Goal: Information Seeking & Learning: Learn about a topic

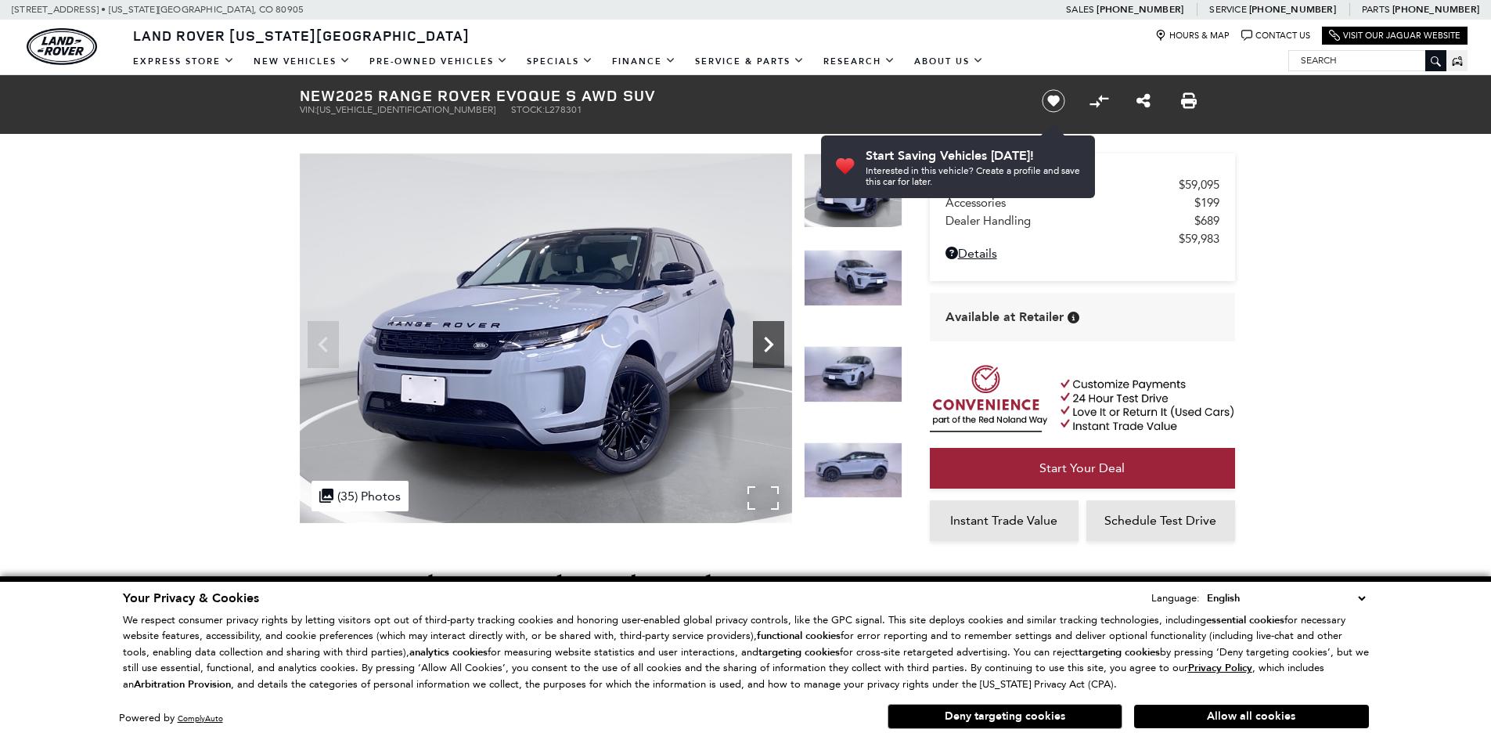
click at [768, 337] on icon "Next" at bounding box center [768, 344] width 31 height 31
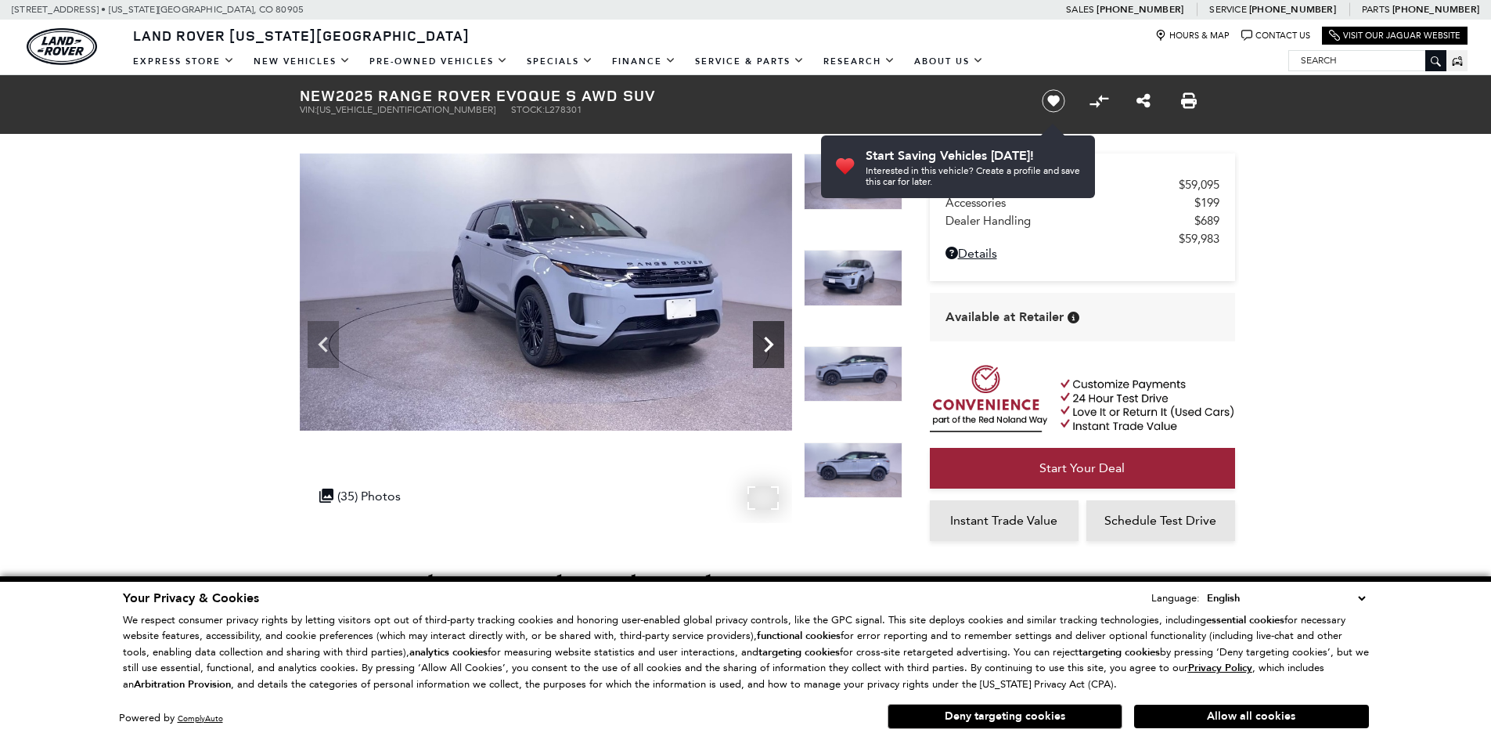
click at [768, 341] on icon "Next" at bounding box center [768, 345] width 9 height 16
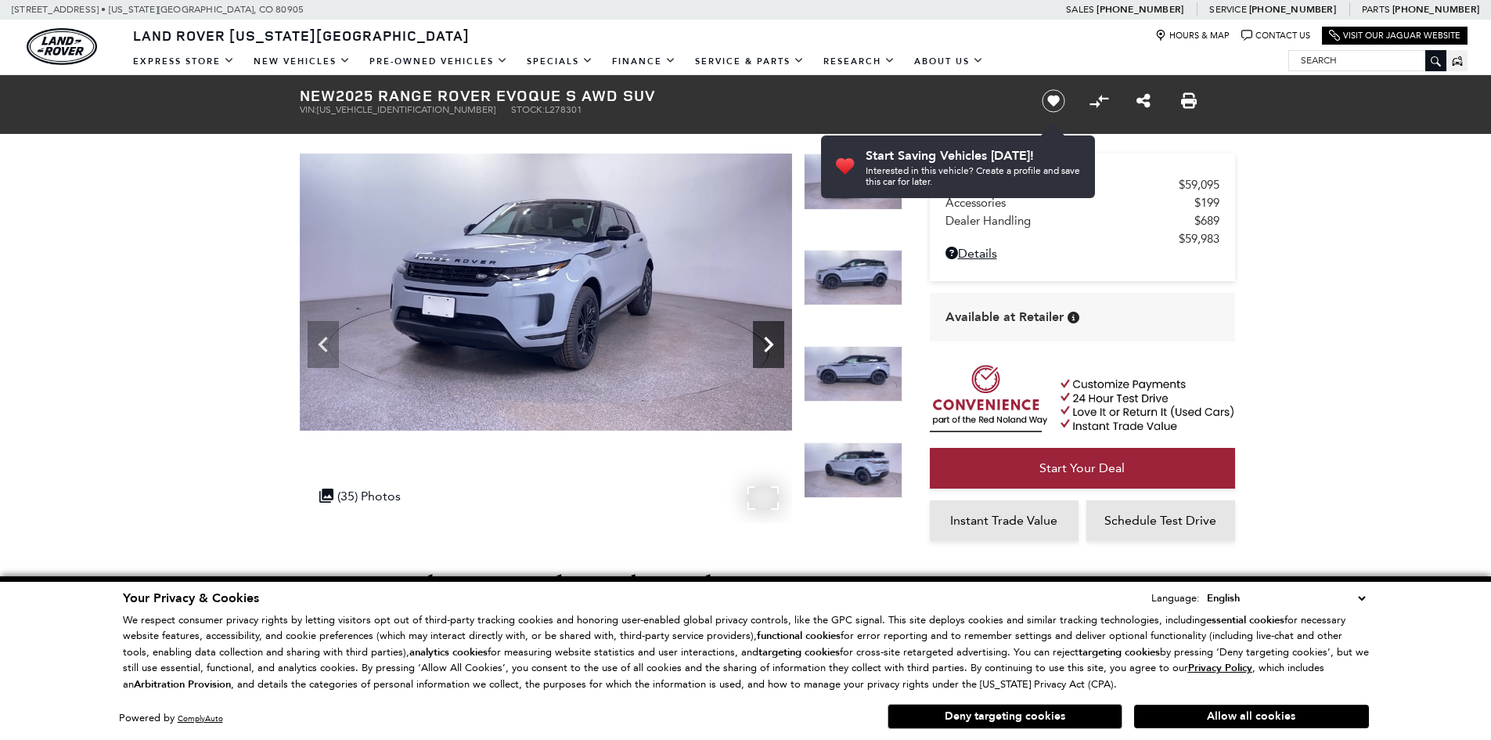
click at [768, 343] on icon "Next" at bounding box center [768, 344] width 31 height 31
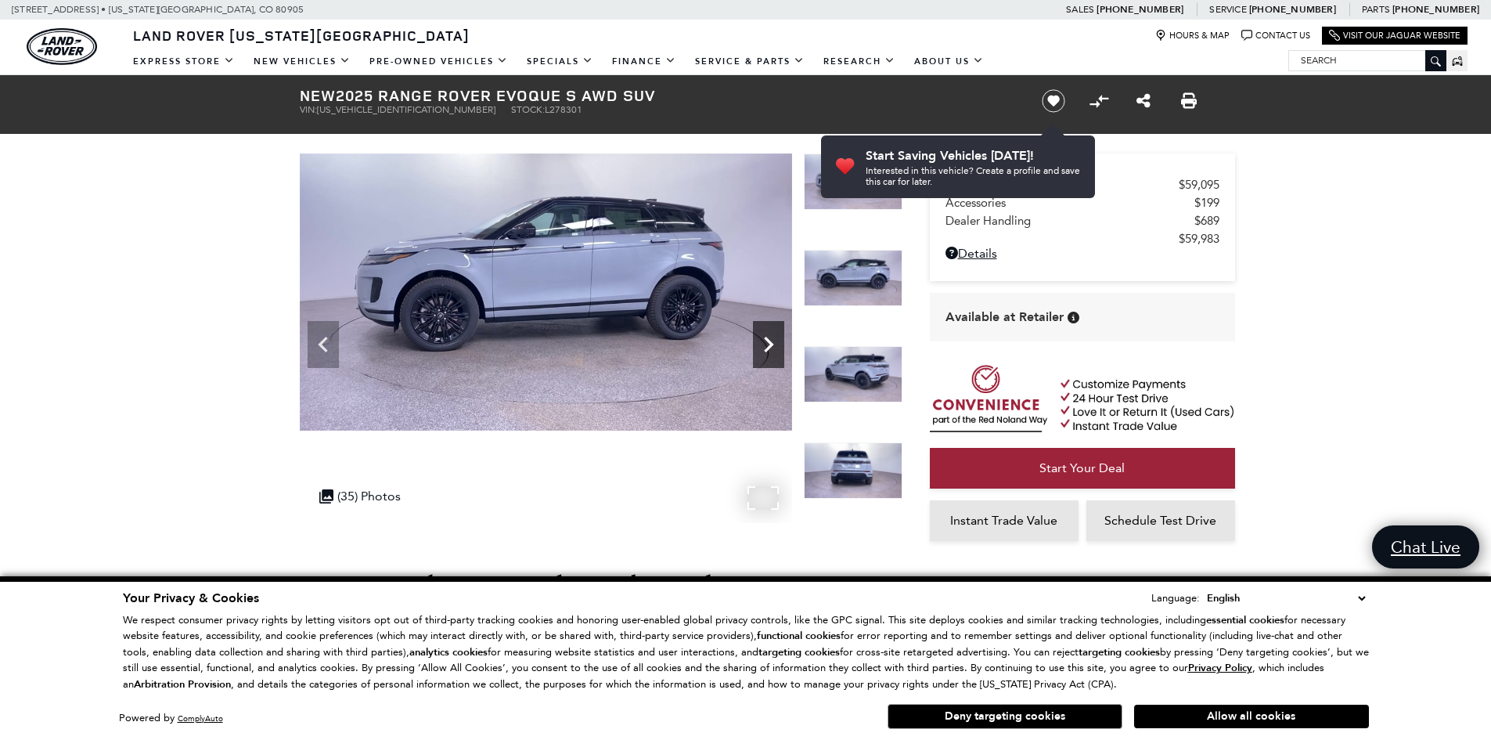
click at [768, 344] on icon "Next" at bounding box center [768, 344] width 31 height 31
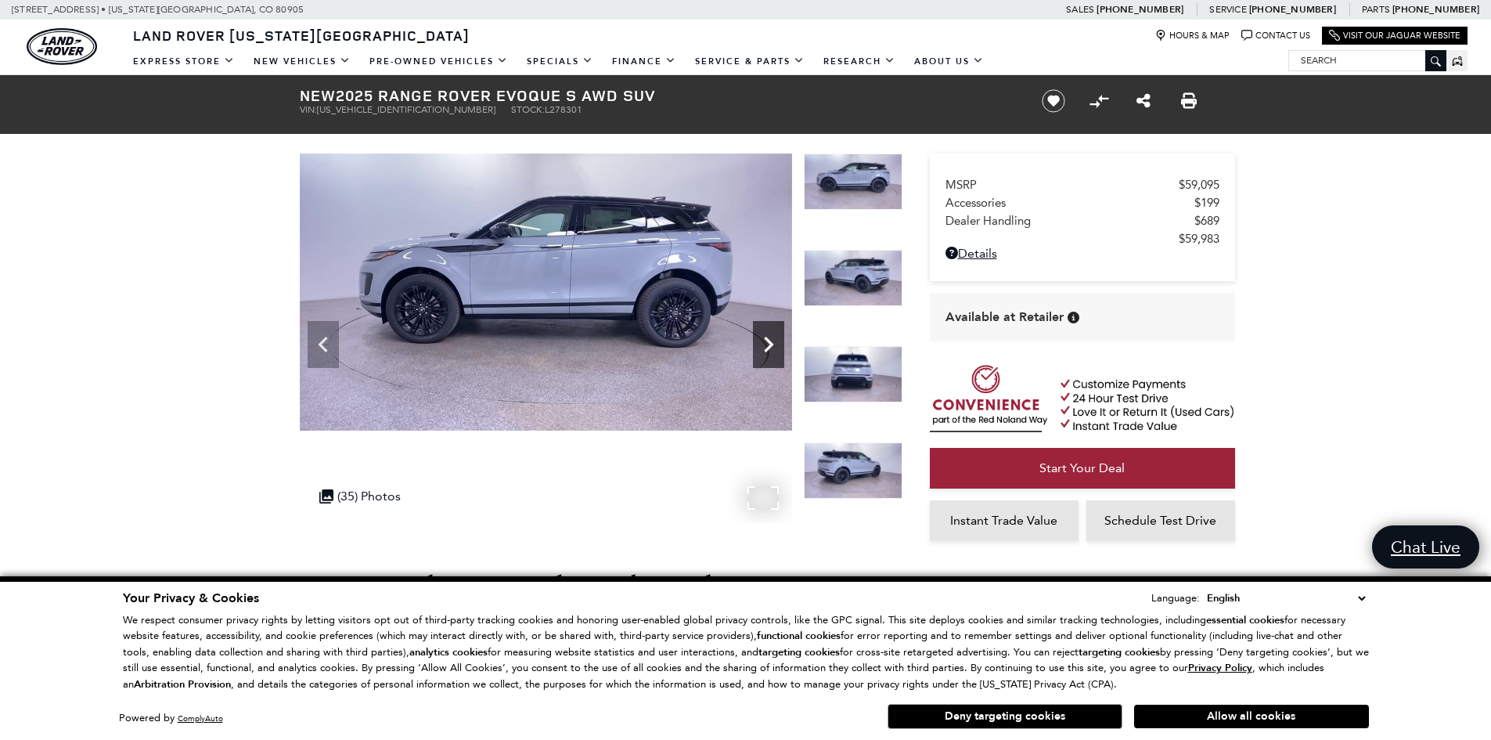
click at [767, 344] on icon "Next" at bounding box center [768, 344] width 31 height 31
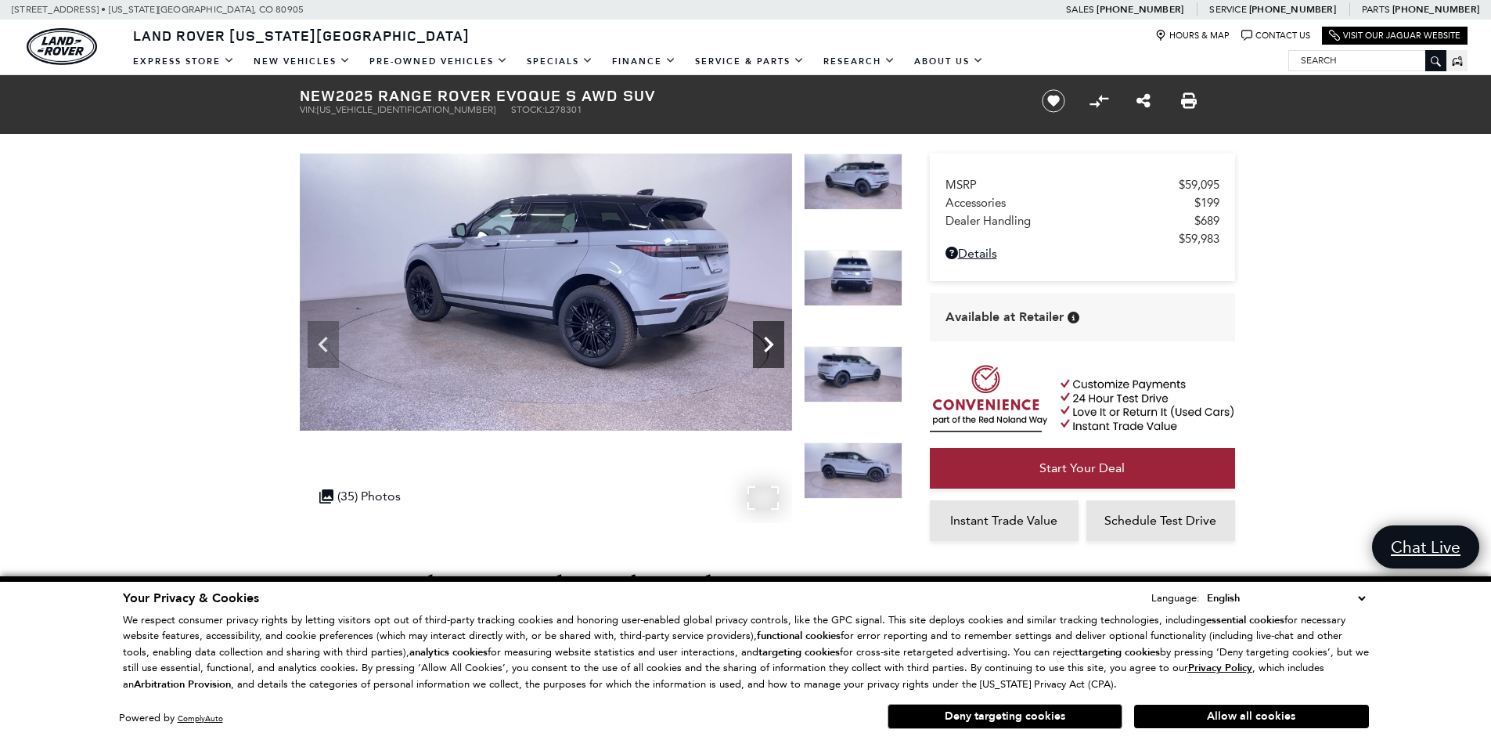
click at [764, 347] on icon "Next" at bounding box center [768, 344] width 31 height 31
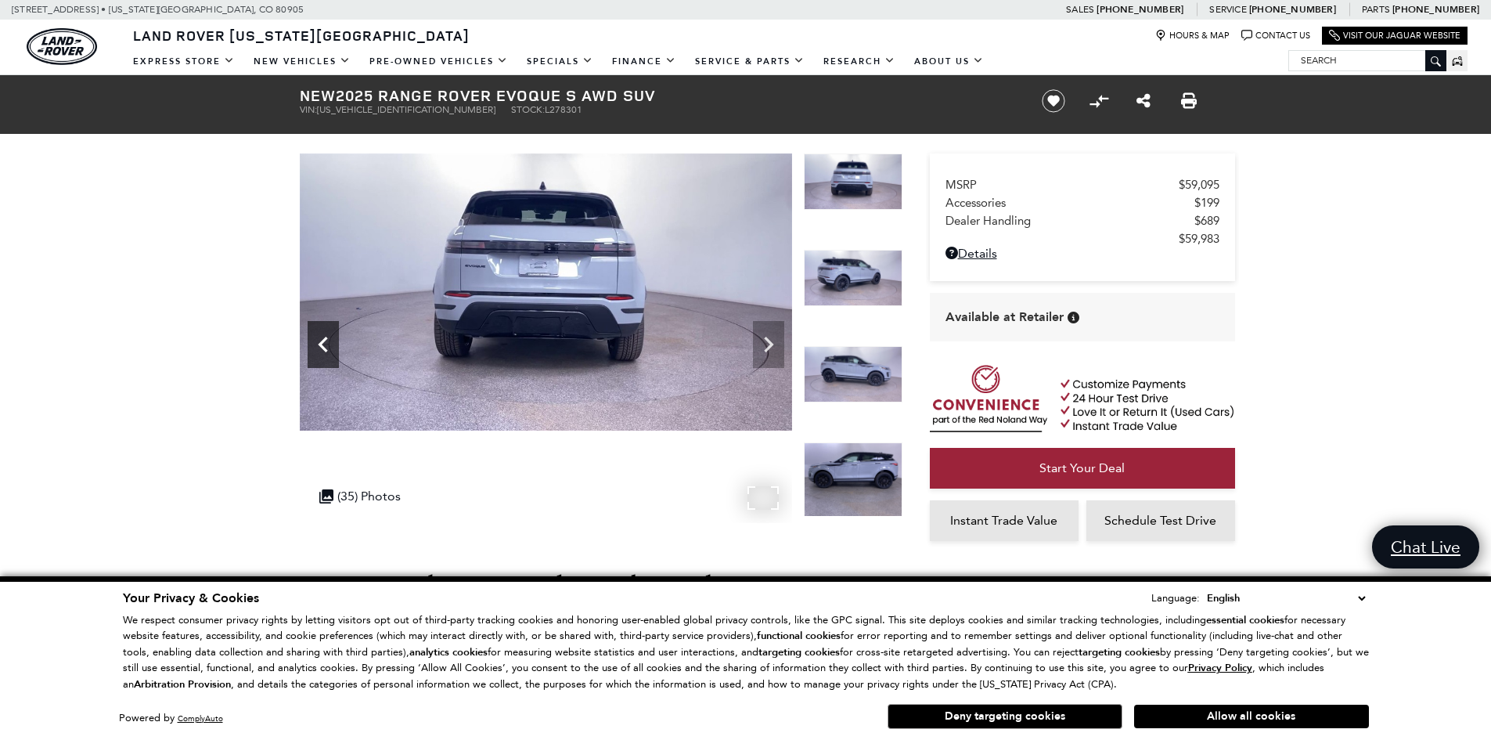
click at [322, 338] on icon "Previous" at bounding box center [323, 344] width 31 height 31
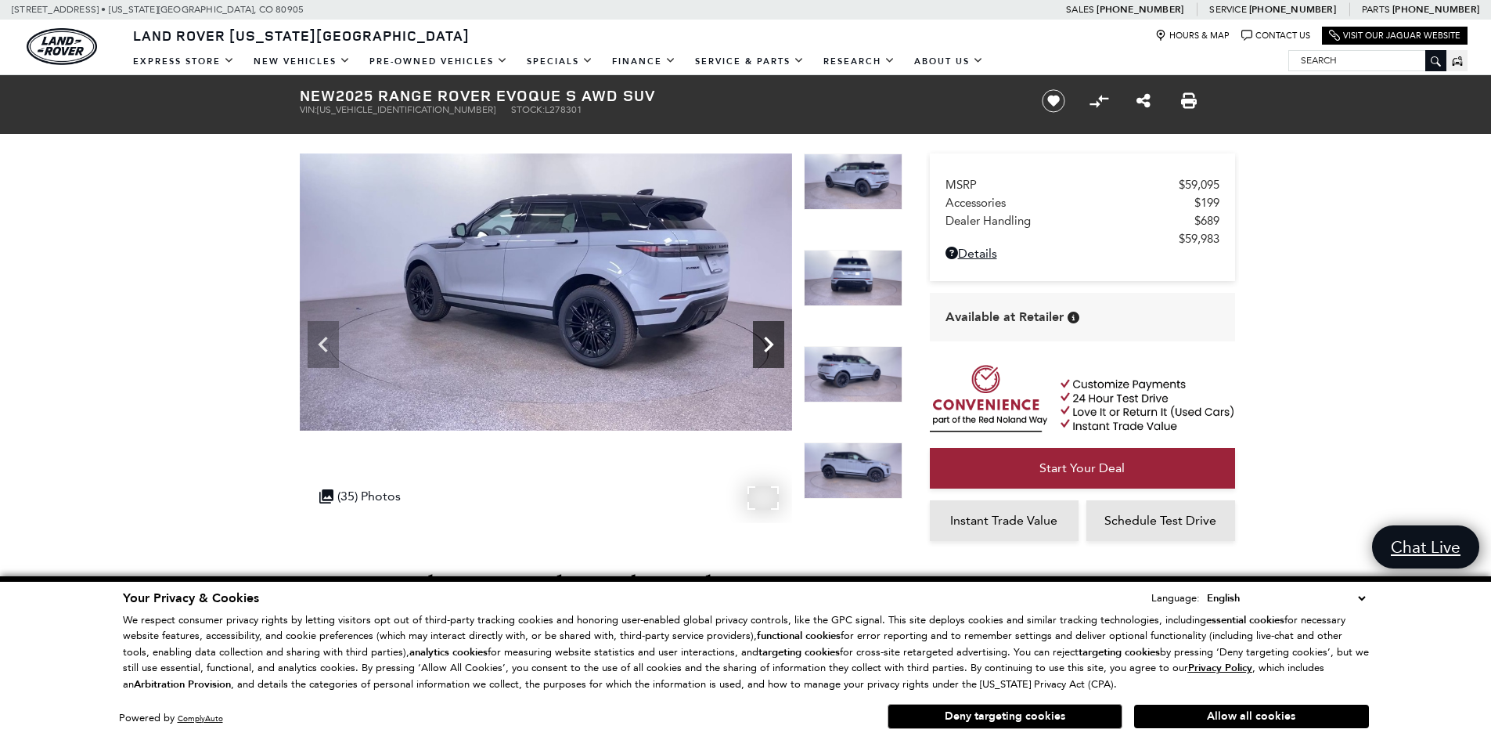
click at [777, 350] on icon "Next" at bounding box center [768, 344] width 31 height 31
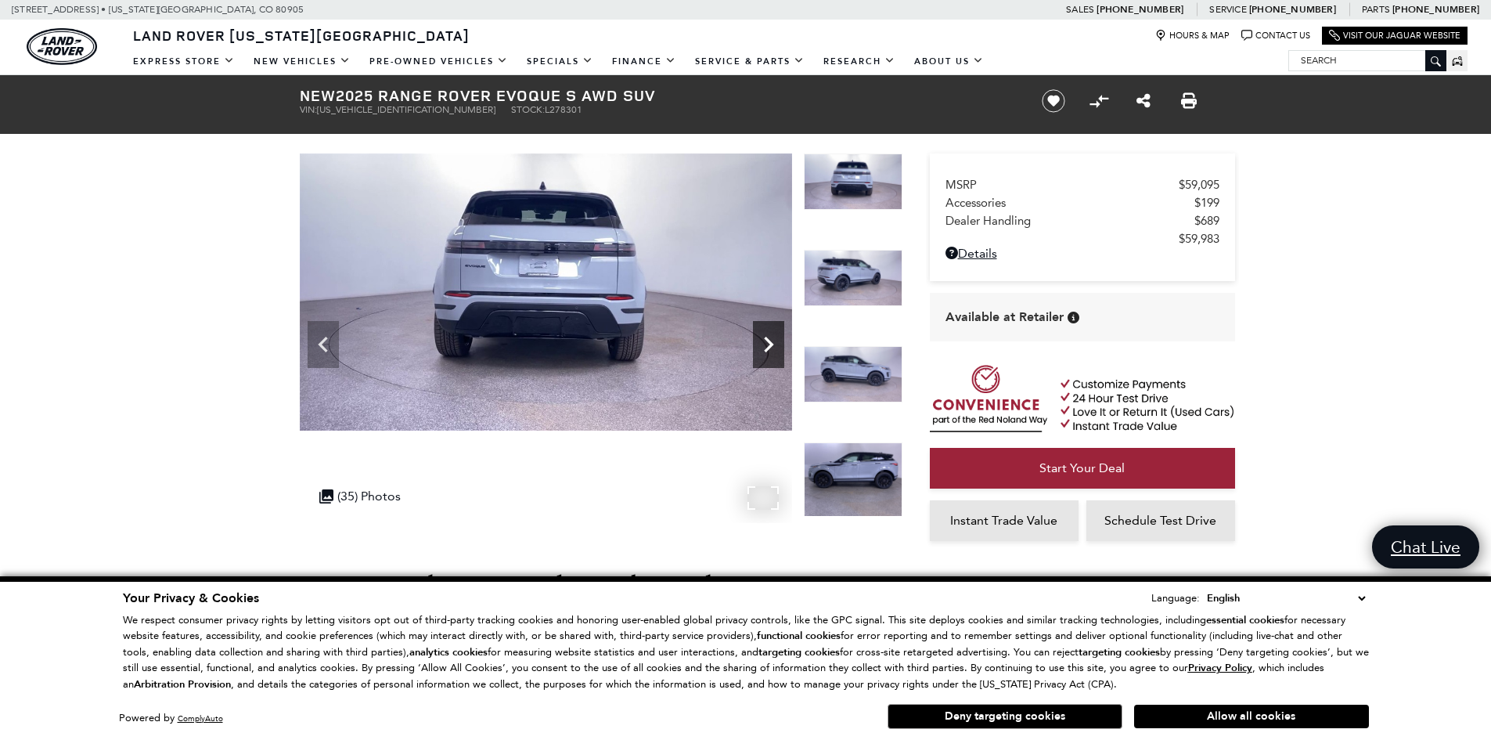
click at [777, 350] on icon "Next" at bounding box center [768, 344] width 31 height 31
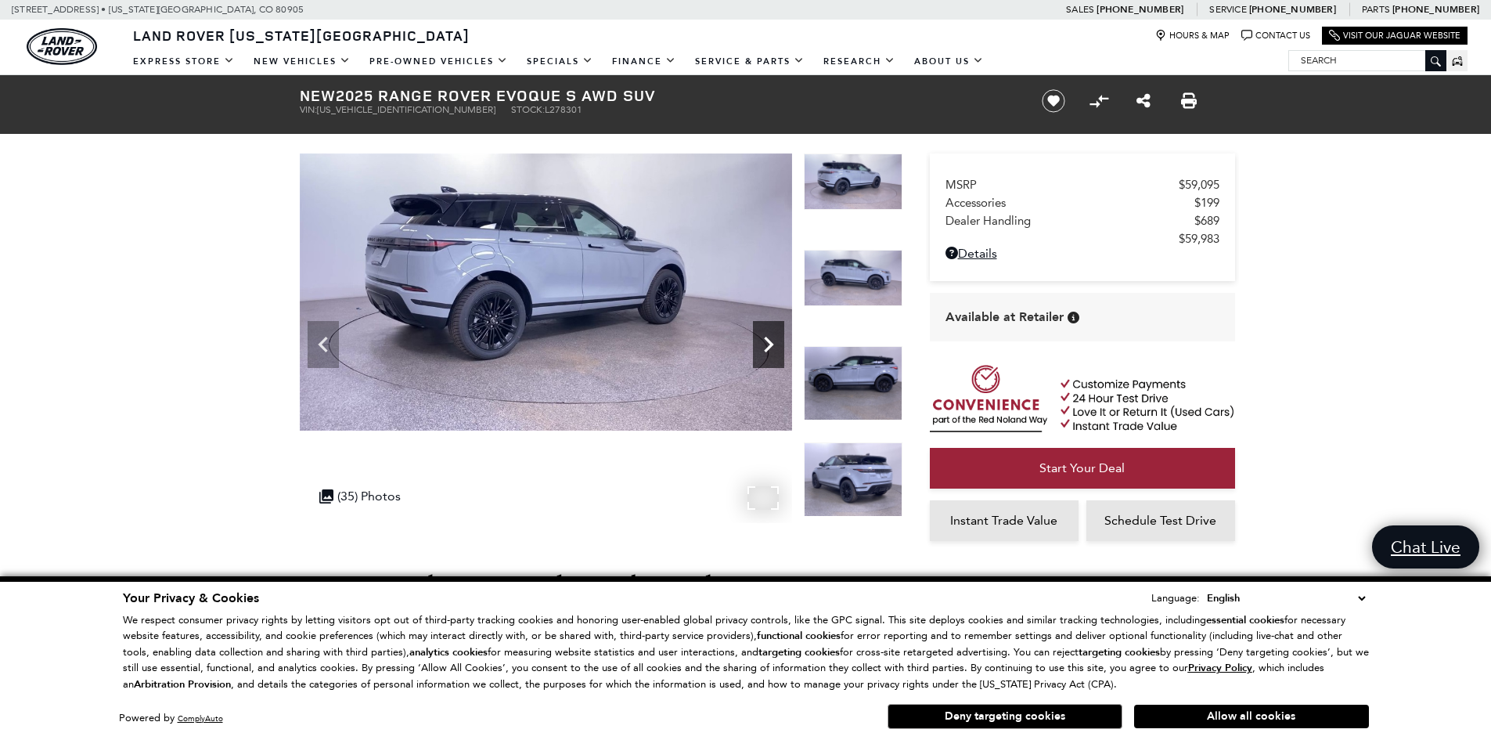
click at [777, 350] on icon "Next" at bounding box center [768, 344] width 31 height 31
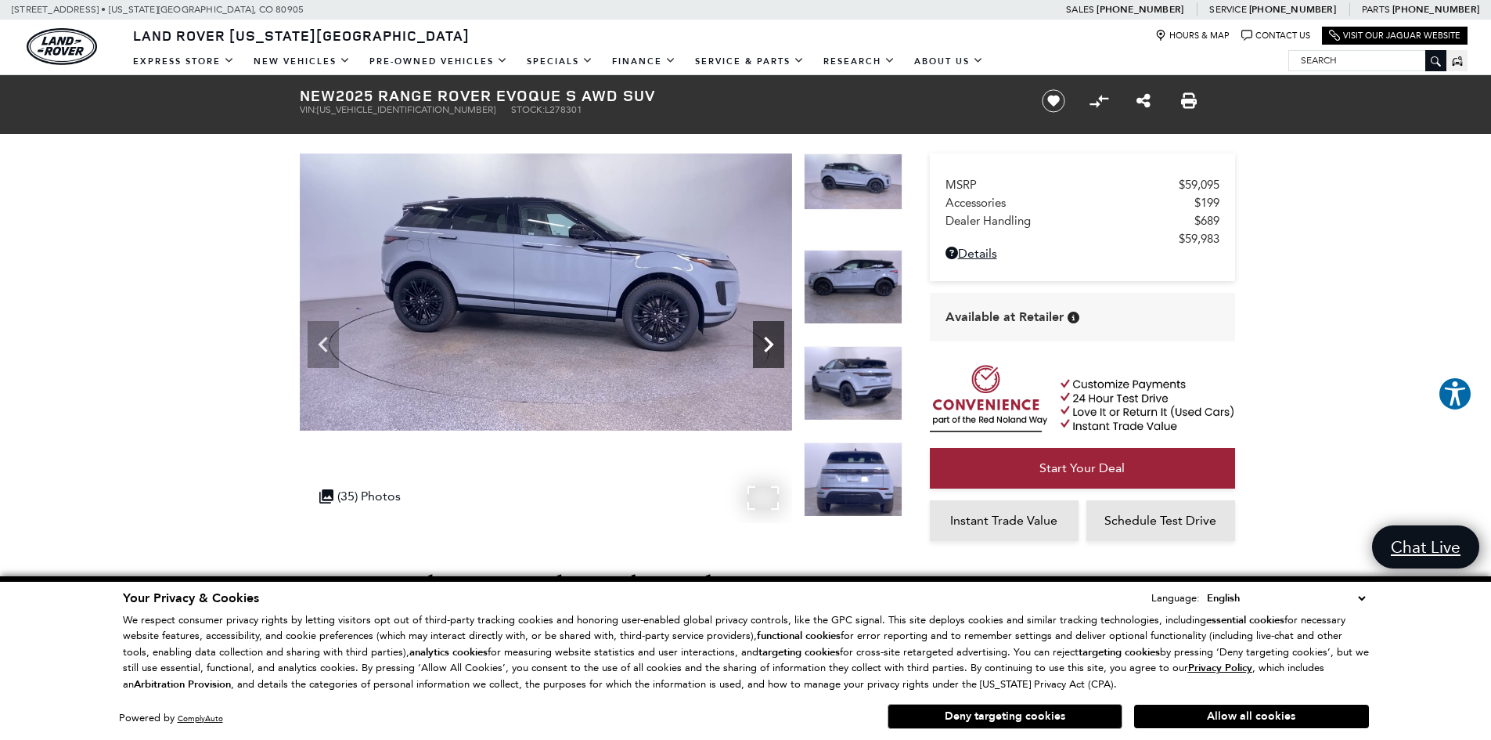
click at [775, 349] on icon "Next" at bounding box center [768, 344] width 31 height 31
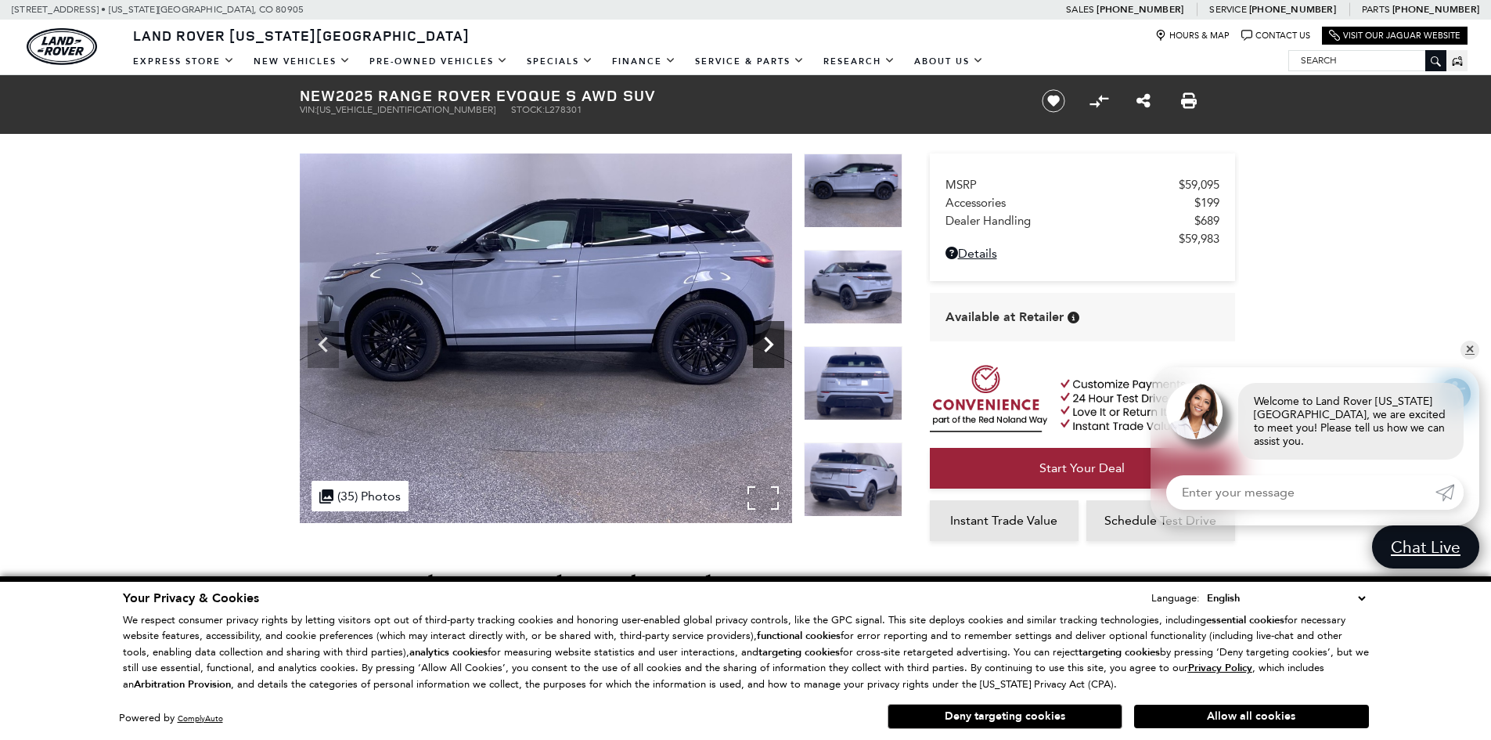
click at [775, 349] on icon "Next" at bounding box center [768, 344] width 31 height 31
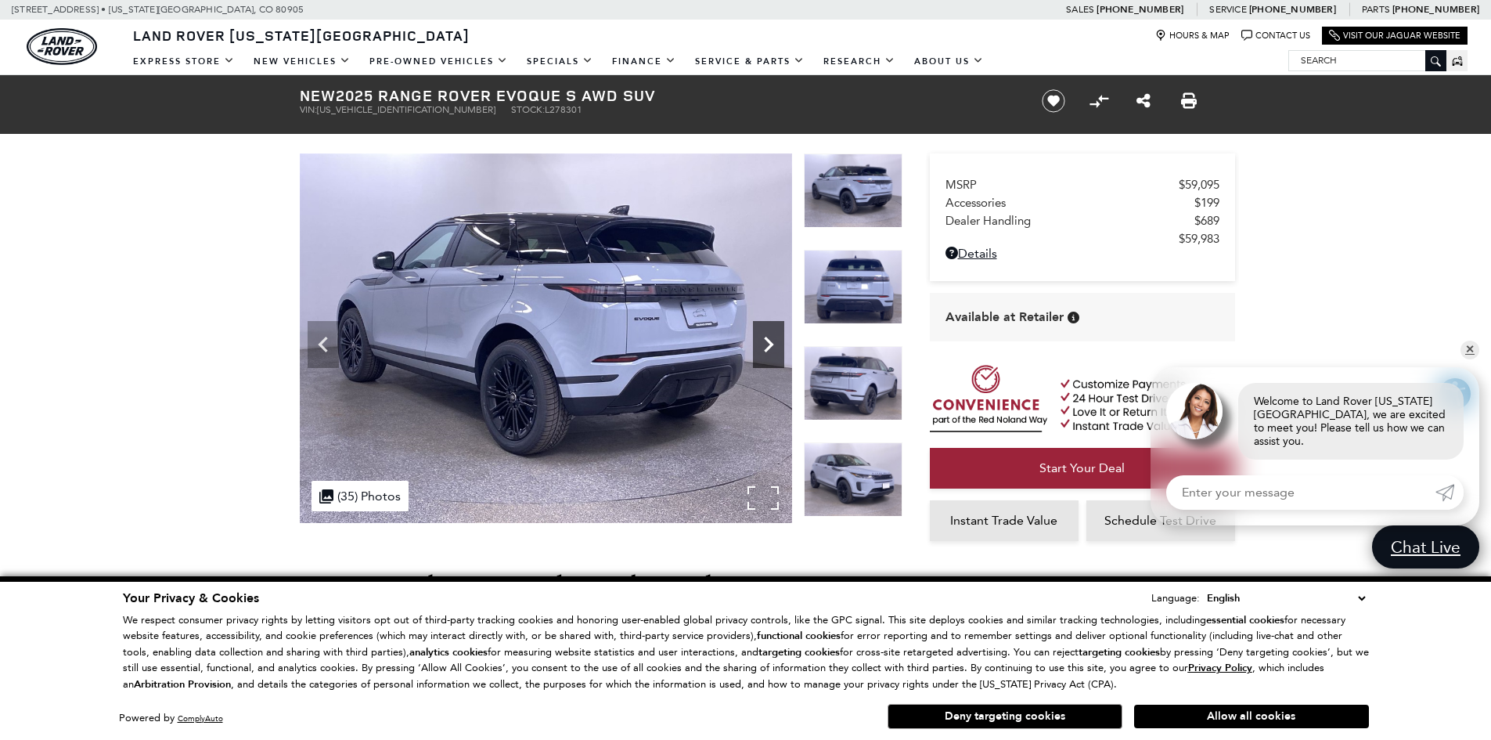
click at [775, 349] on icon "Next" at bounding box center [768, 344] width 31 height 31
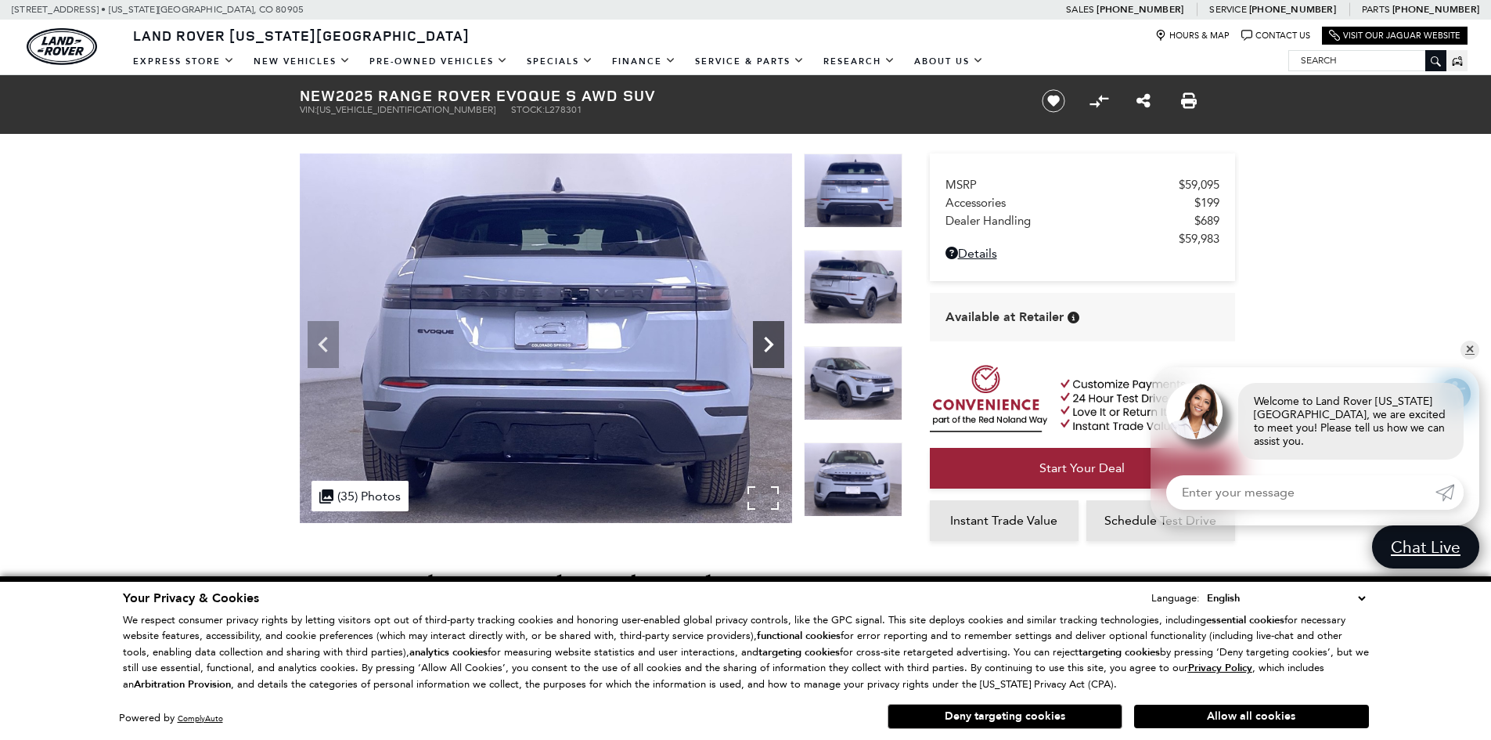
click at [775, 349] on icon "Next" at bounding box center [768, 344] width 31 height 31
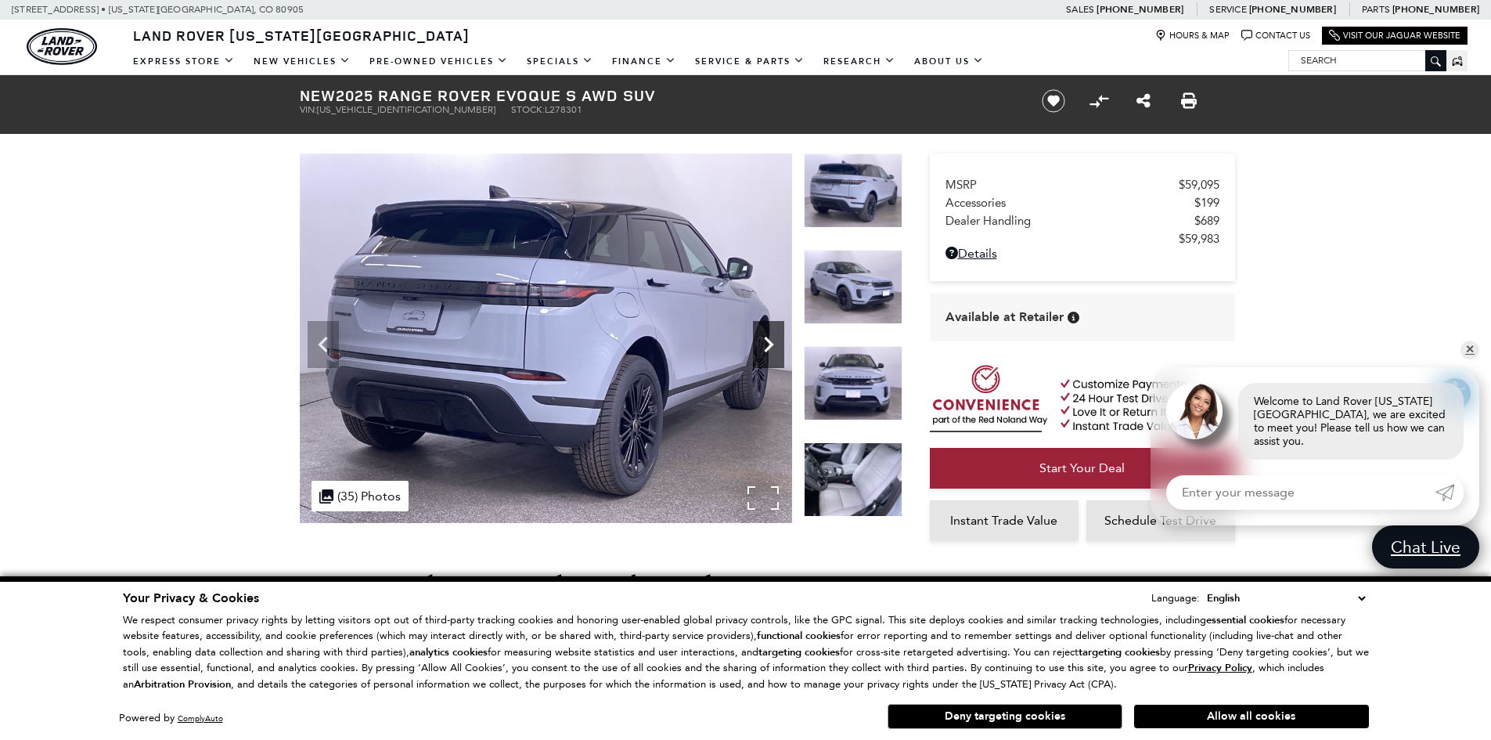
click at [775, 349] on icon "Next" at bounding box center [768, 344] width 31 height 31
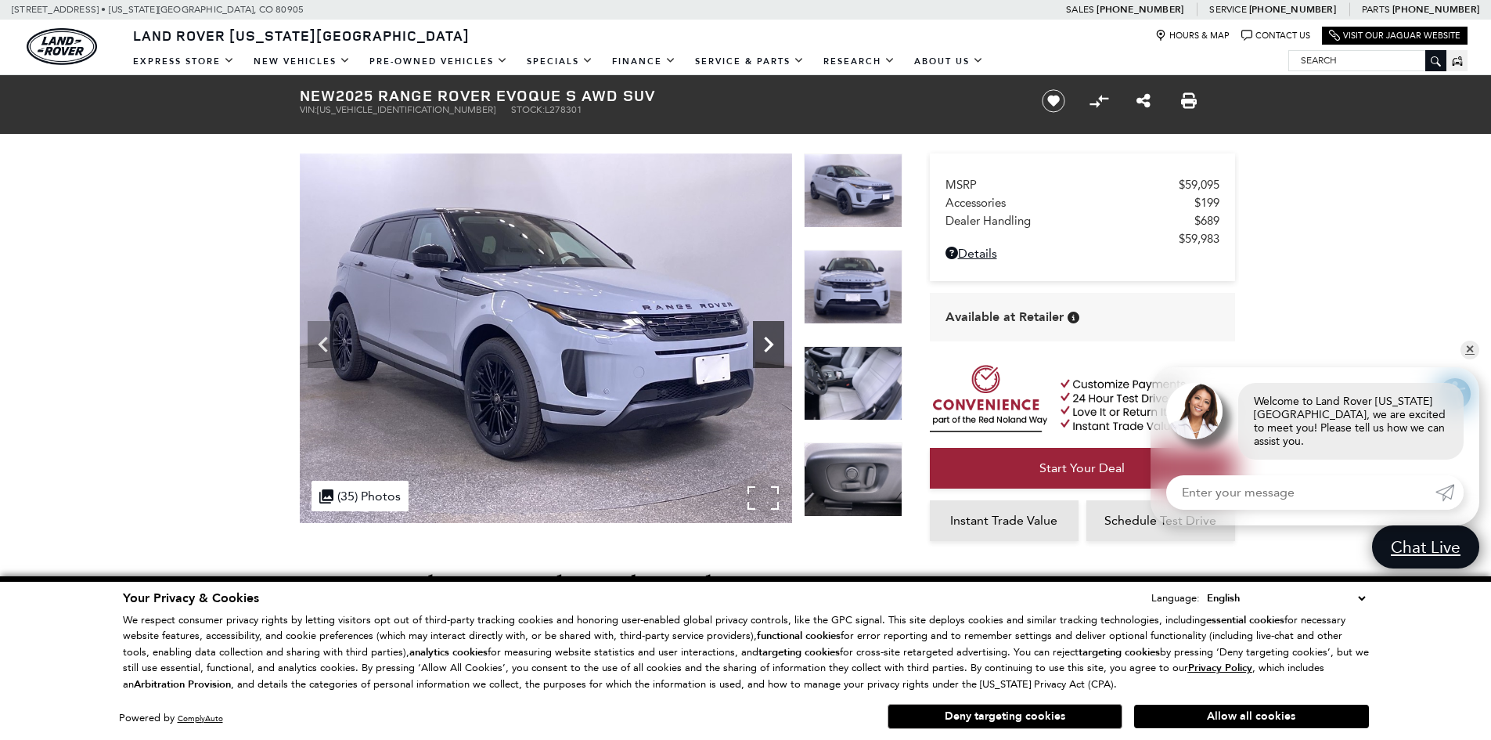
click at [775, 349] on icon "Next" at bounding box center [768, 344] width 31 height 31
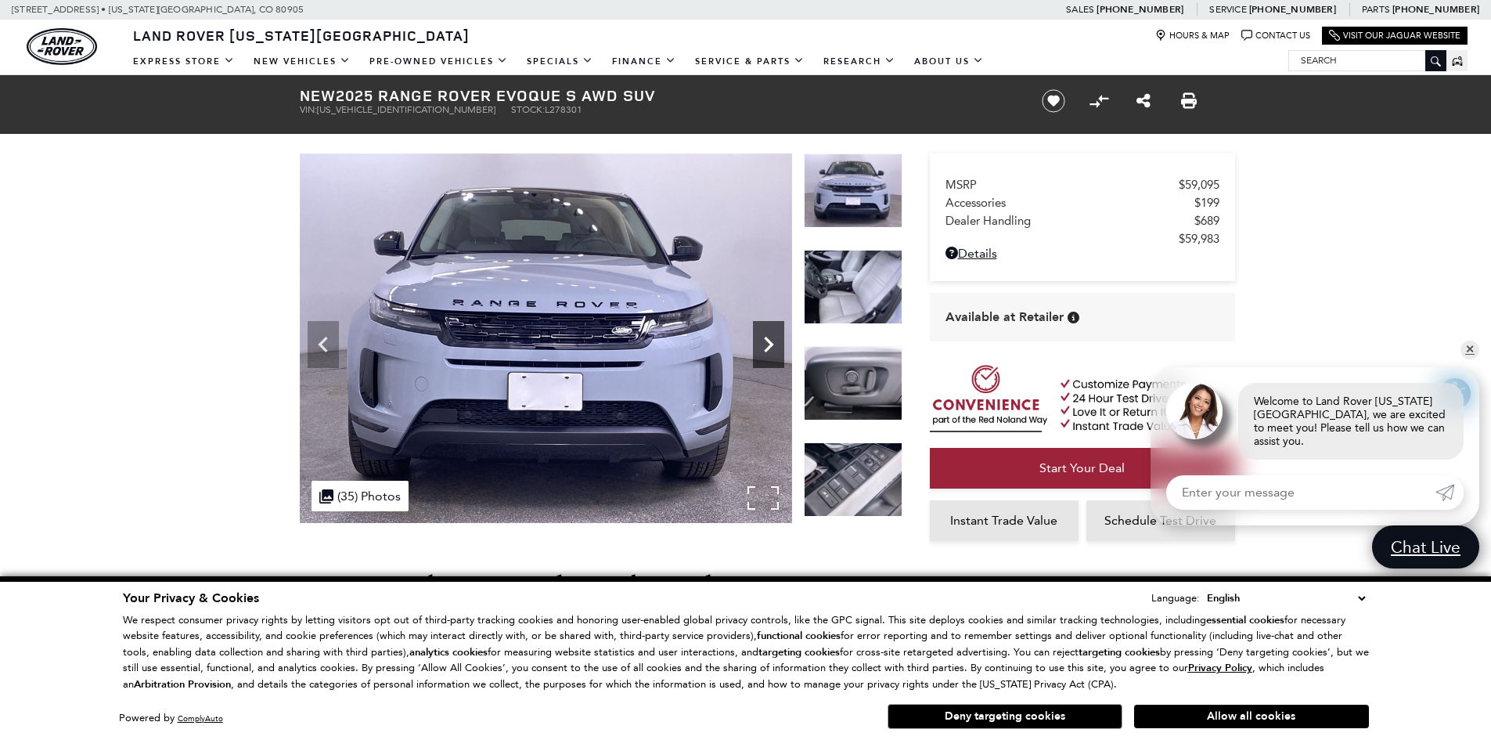
click at [774, 349] on icon "Next" at bounding box center [768, 344] width 31 height 31
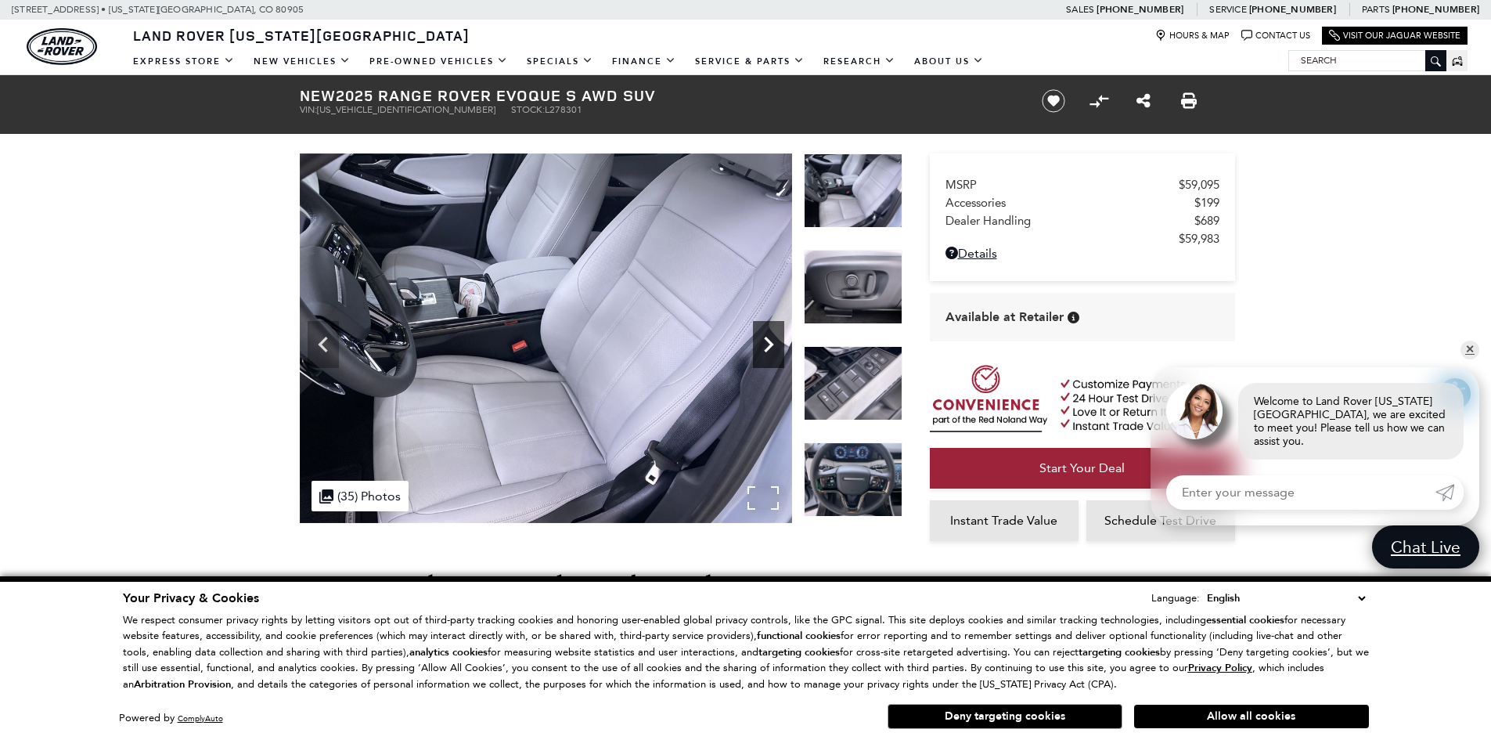
click at [774, 349] on icon "Next" at bounding box center [768, 344] width 31 height 31
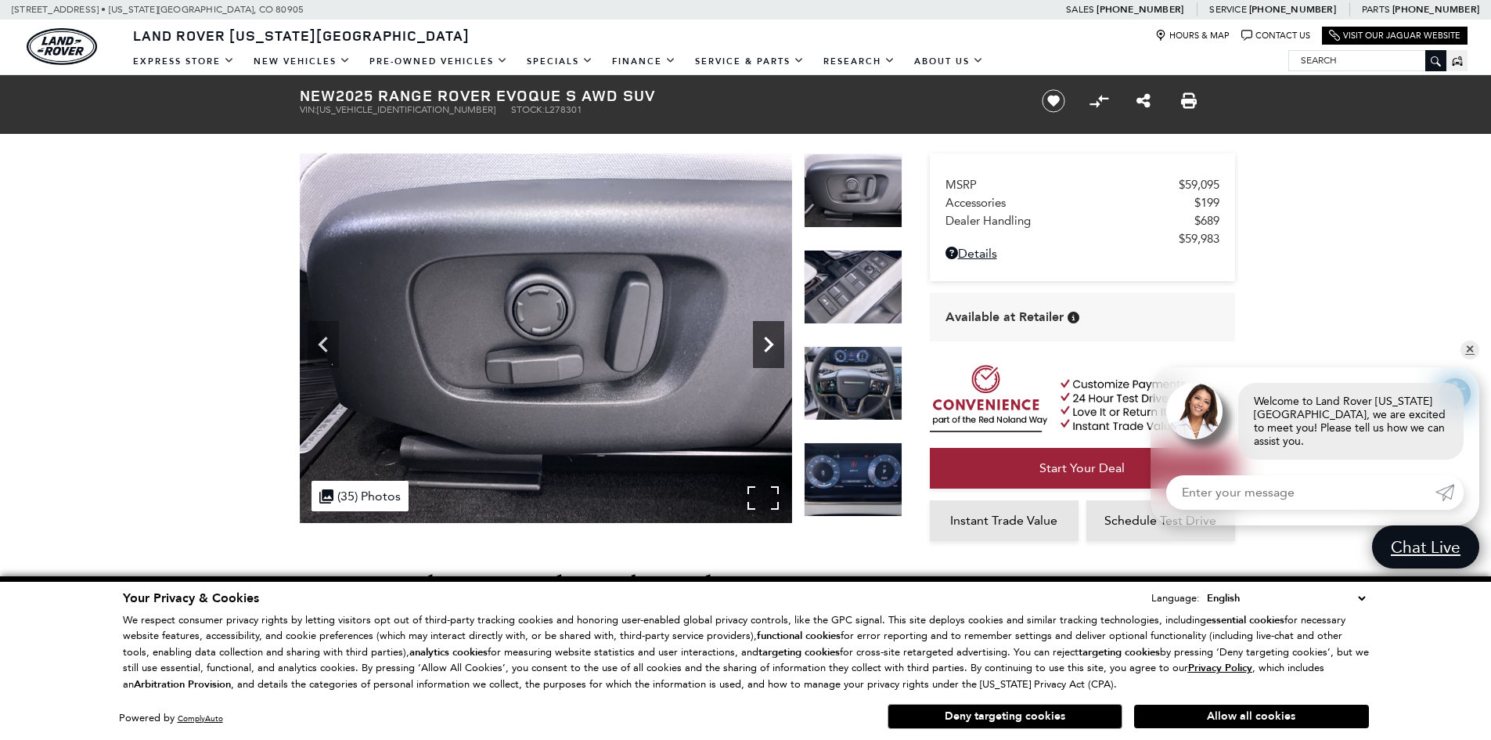
click at [774, 349] on icon "Next" at bounding box center [768, 344] width 31 height 31
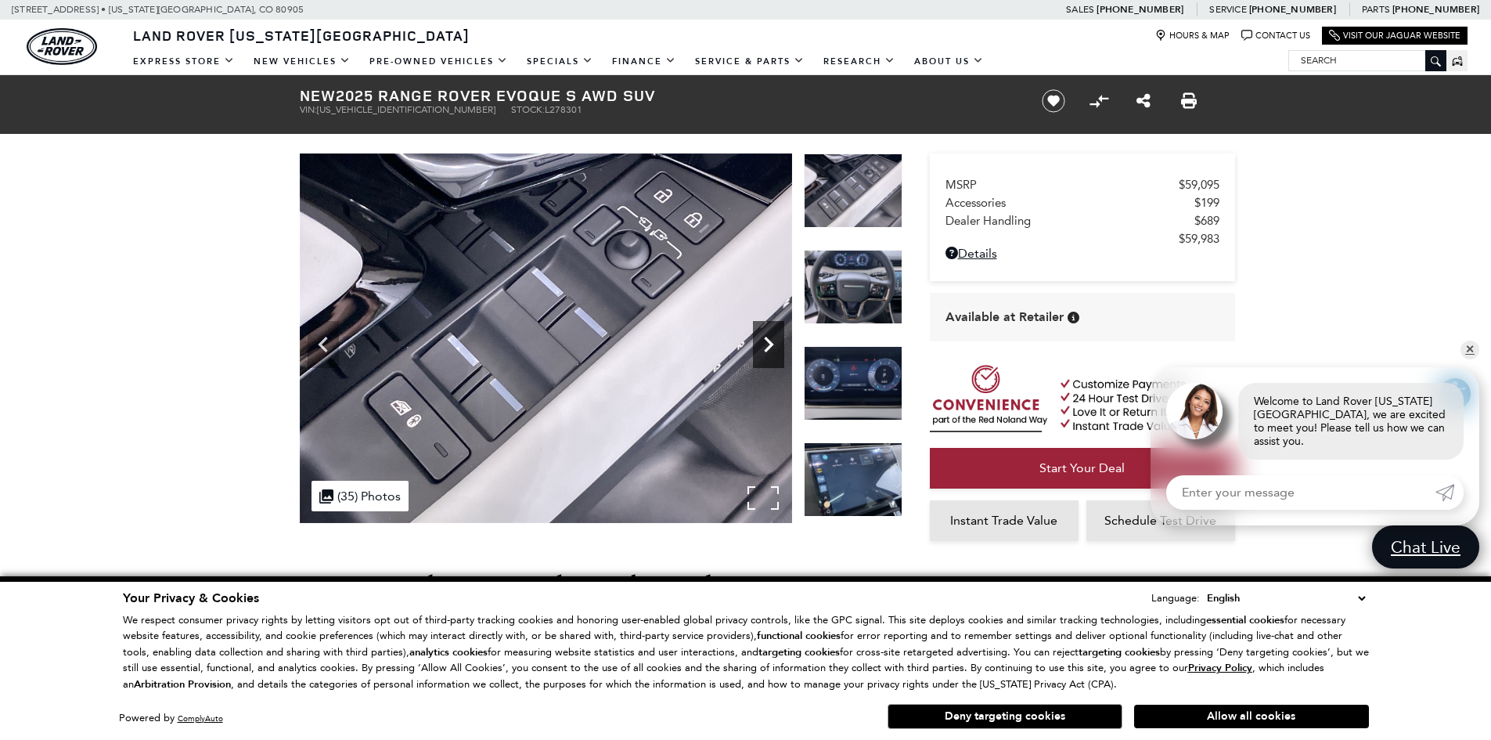
click at [774, 349] on icon "Next" at bounding box center [768, 344] width 31 height 31
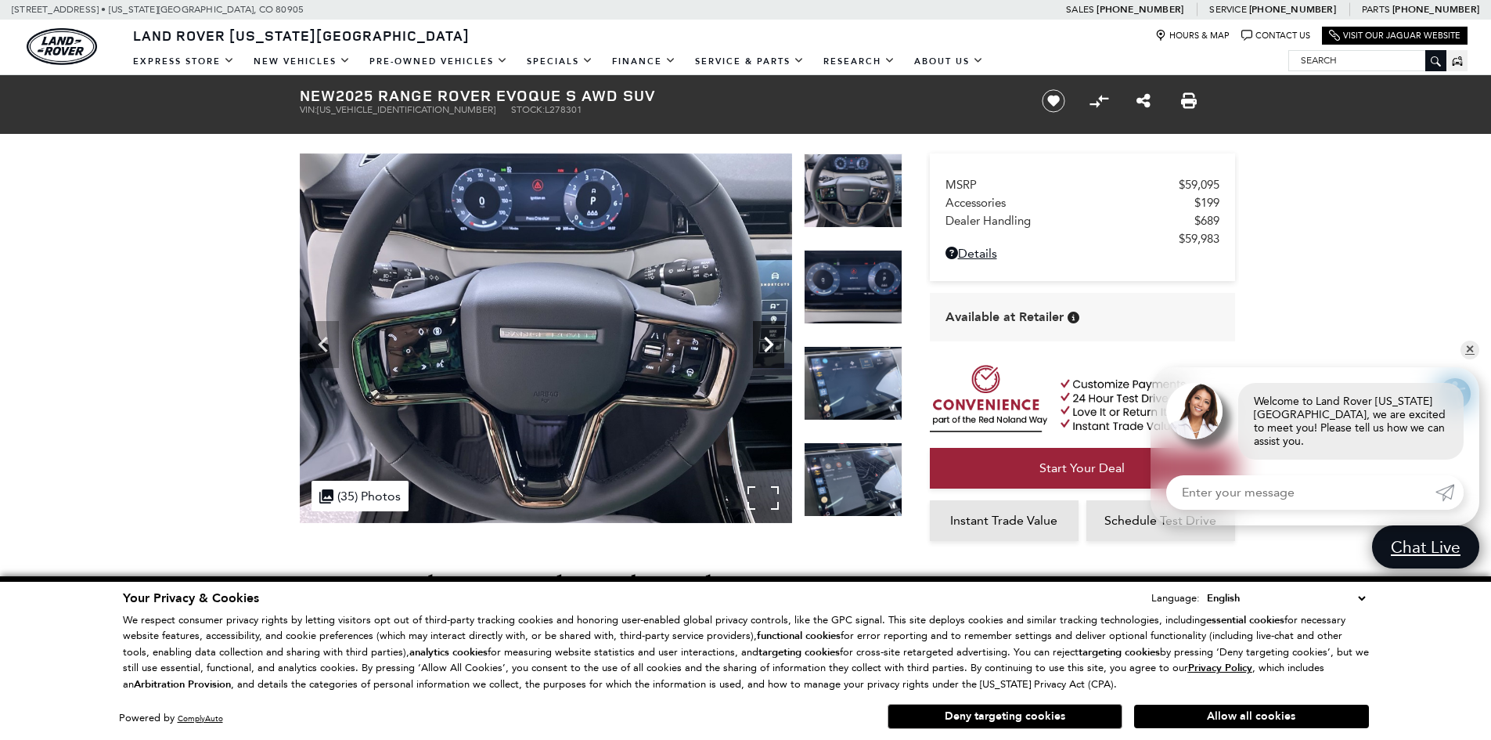
click at [767, 349] on icon "Next" at bounding box center [768, 345] width 9 height 16
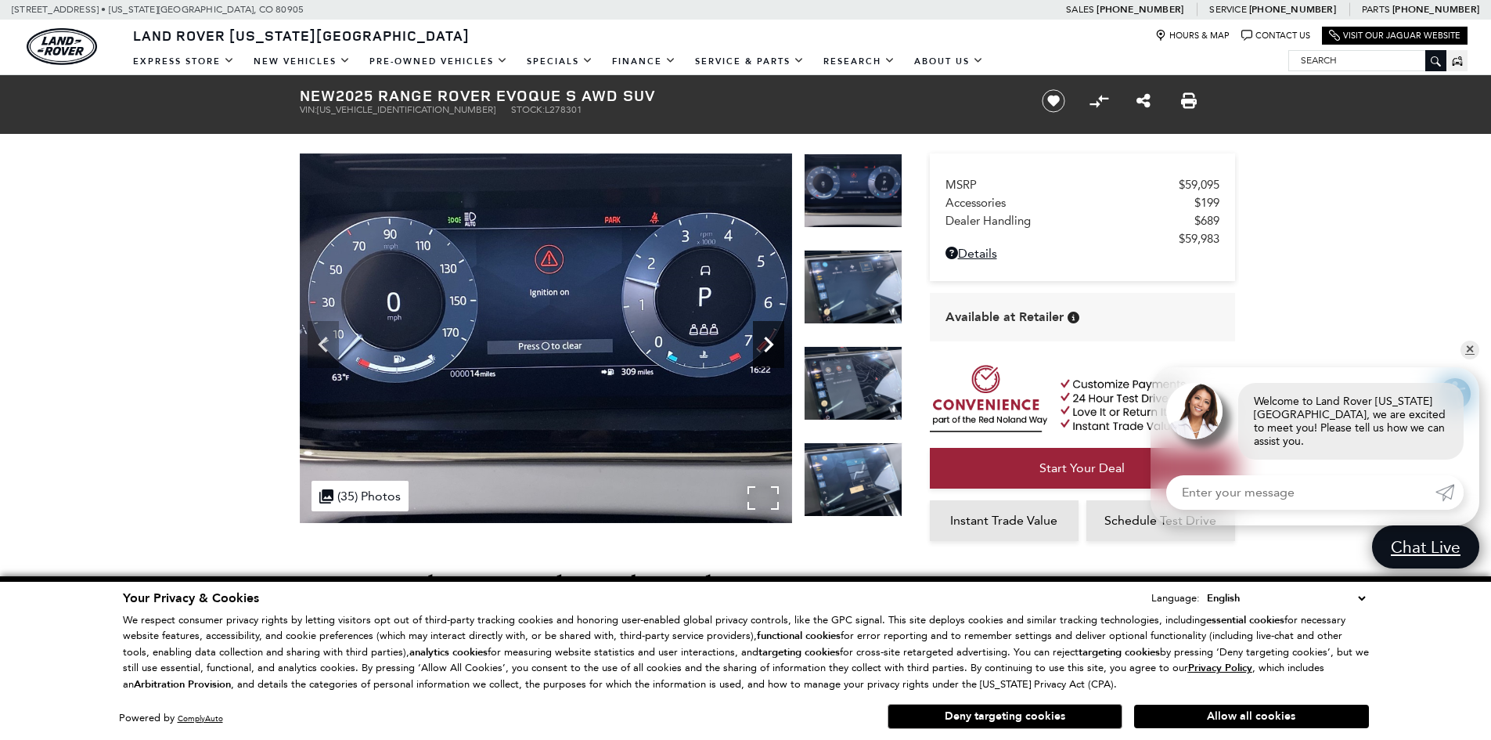
click at [767, 349] on icon "Next" at bounding box center [768, 345] width 9 height 16
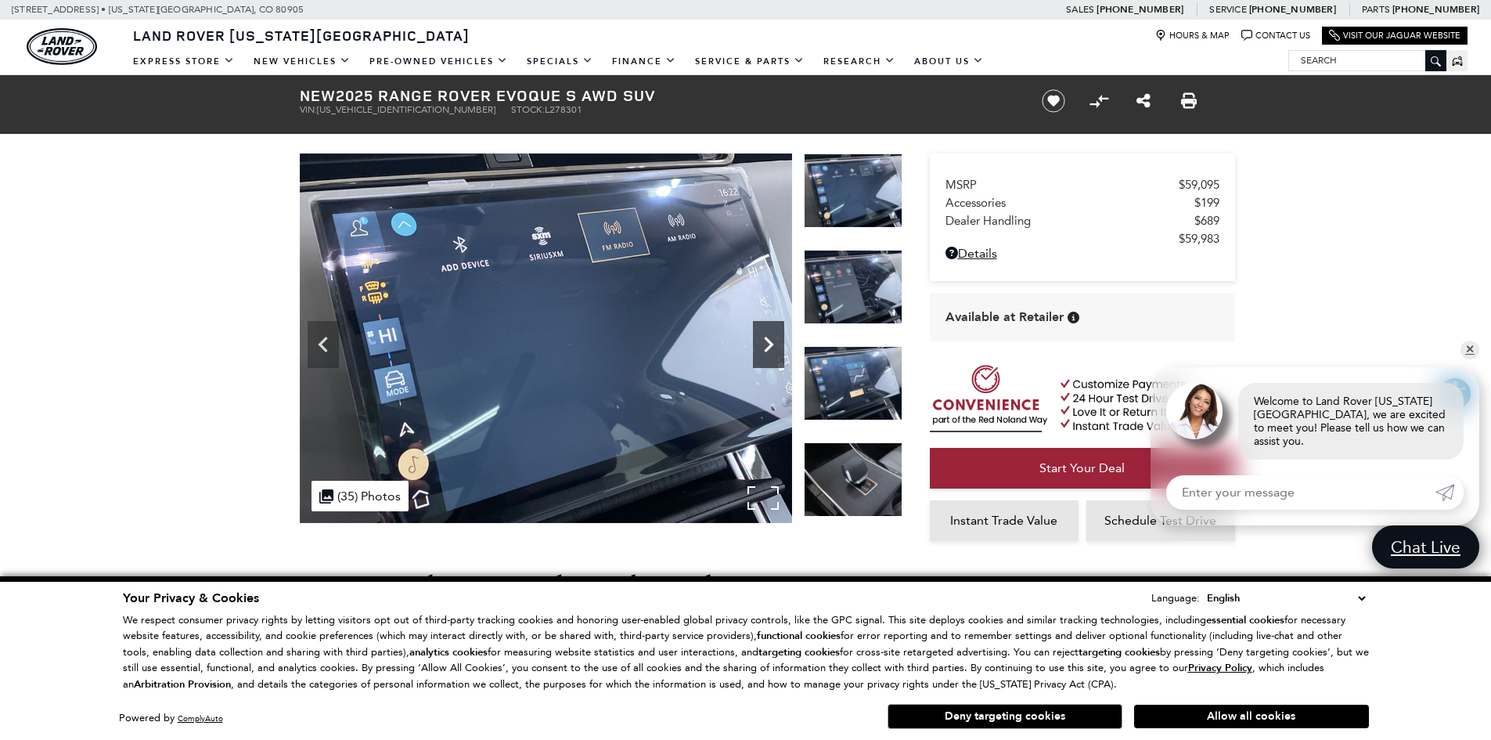
click at [767, 349] on icon "Next" at bounding box center [768, 345] width 9 height 16
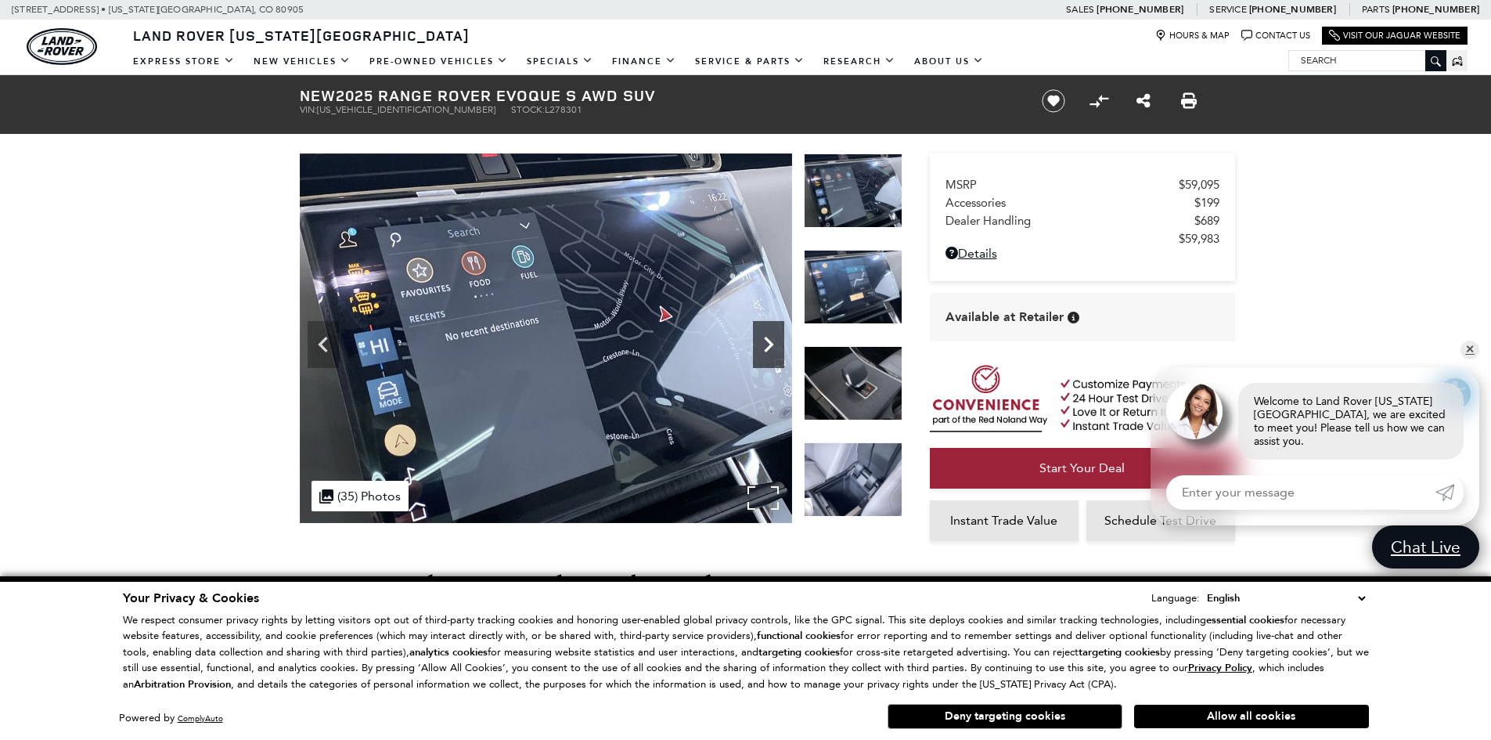
click at [767, 349] on icon "Next" at bounding box center [768, 345] width 9 height 16
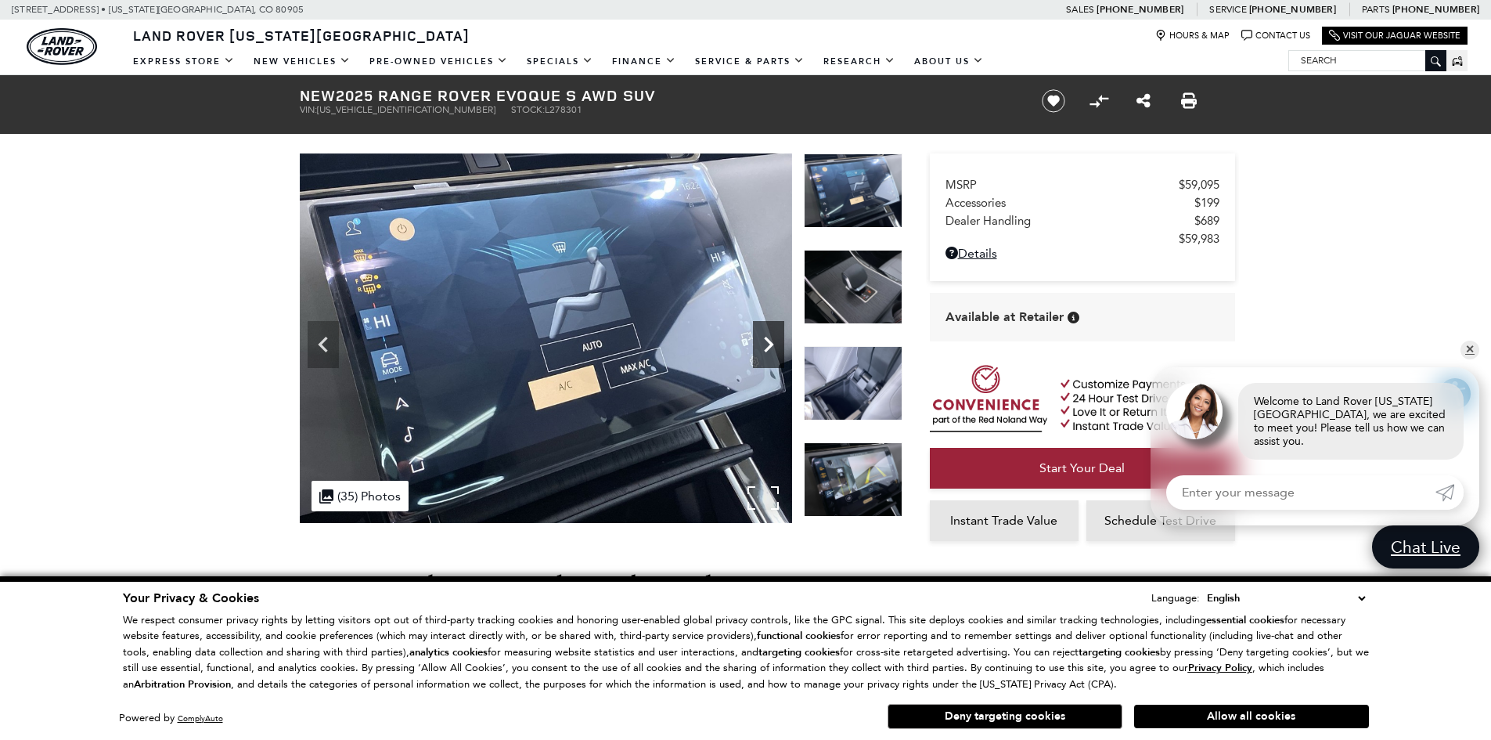
click at [767, 349] on icon "Next" at bounding box center [768, 345] width 9 height 16
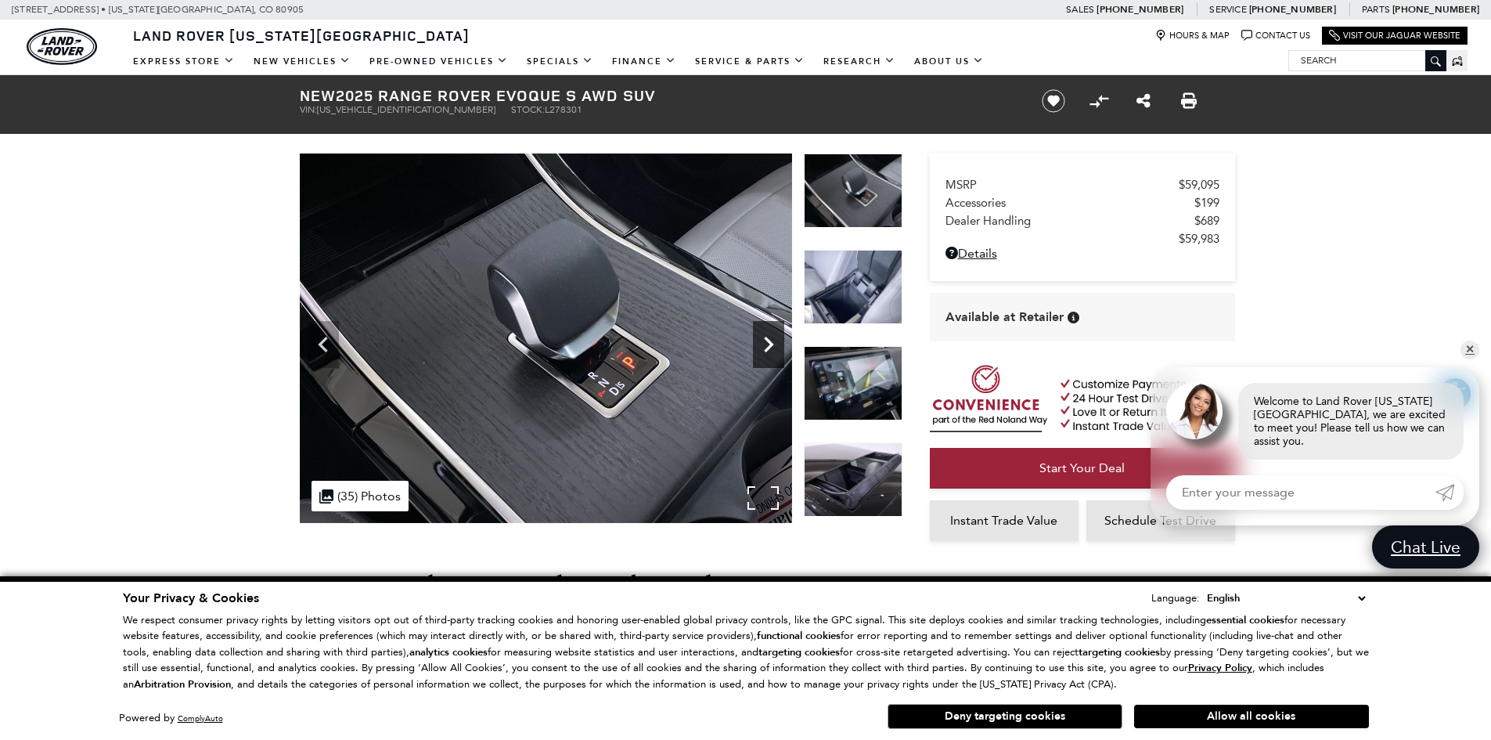
click at [767, 349] on icon "Next" at bounding box center [768, 345] width 9 height 16
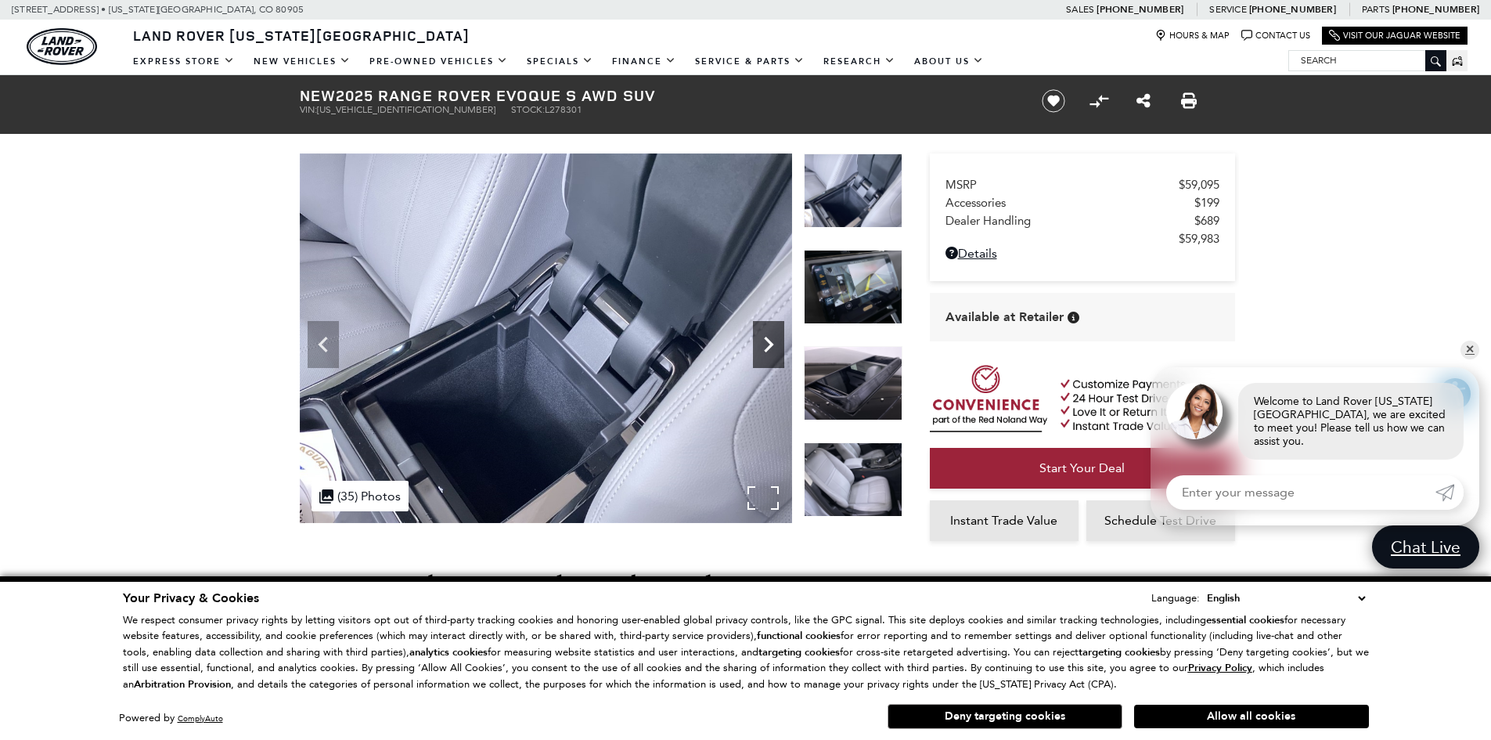
click at [767, 349] on icon "Next" at bounding box center [768, 345] width 9 height 16
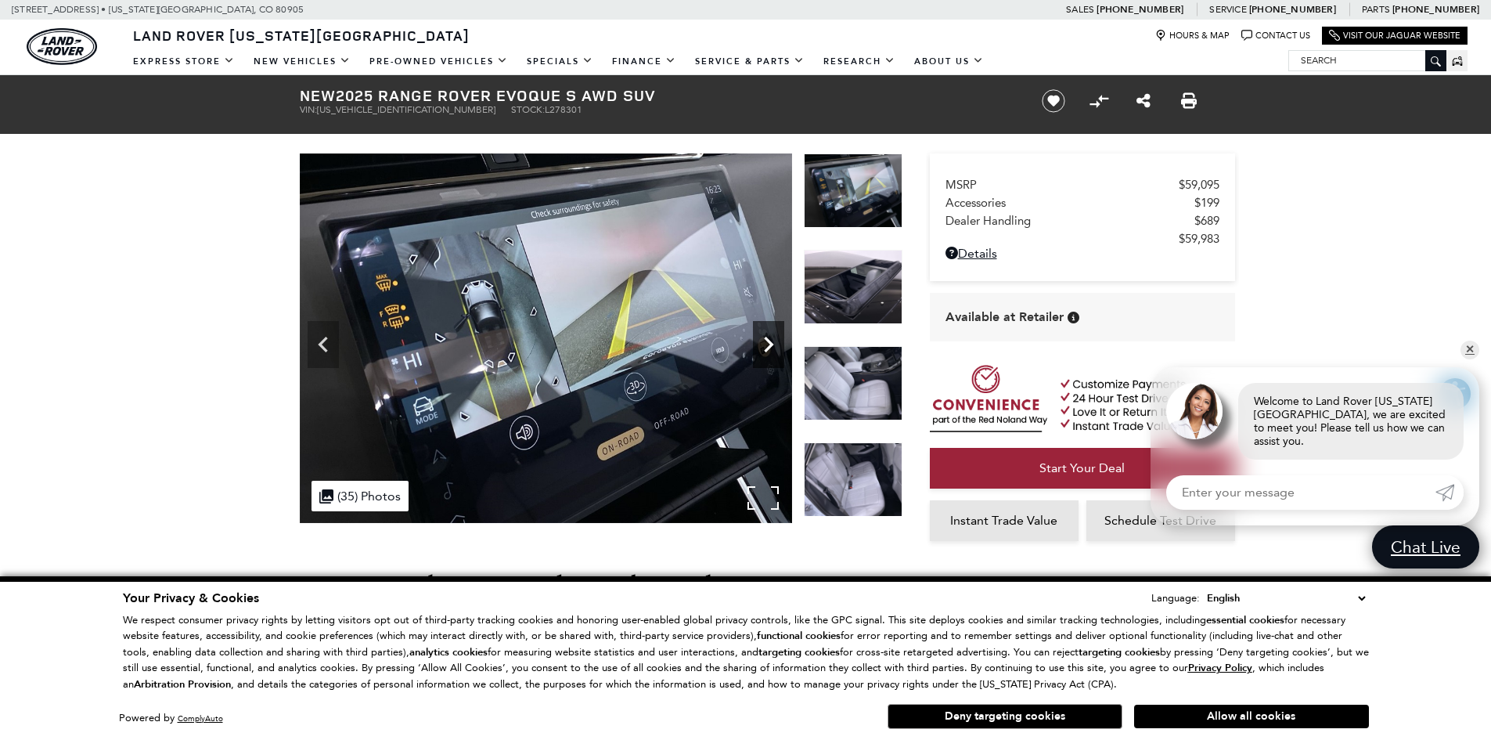
click at [767, 349] on icon "Next" at bounding box center [768, 345] width 9 height 16
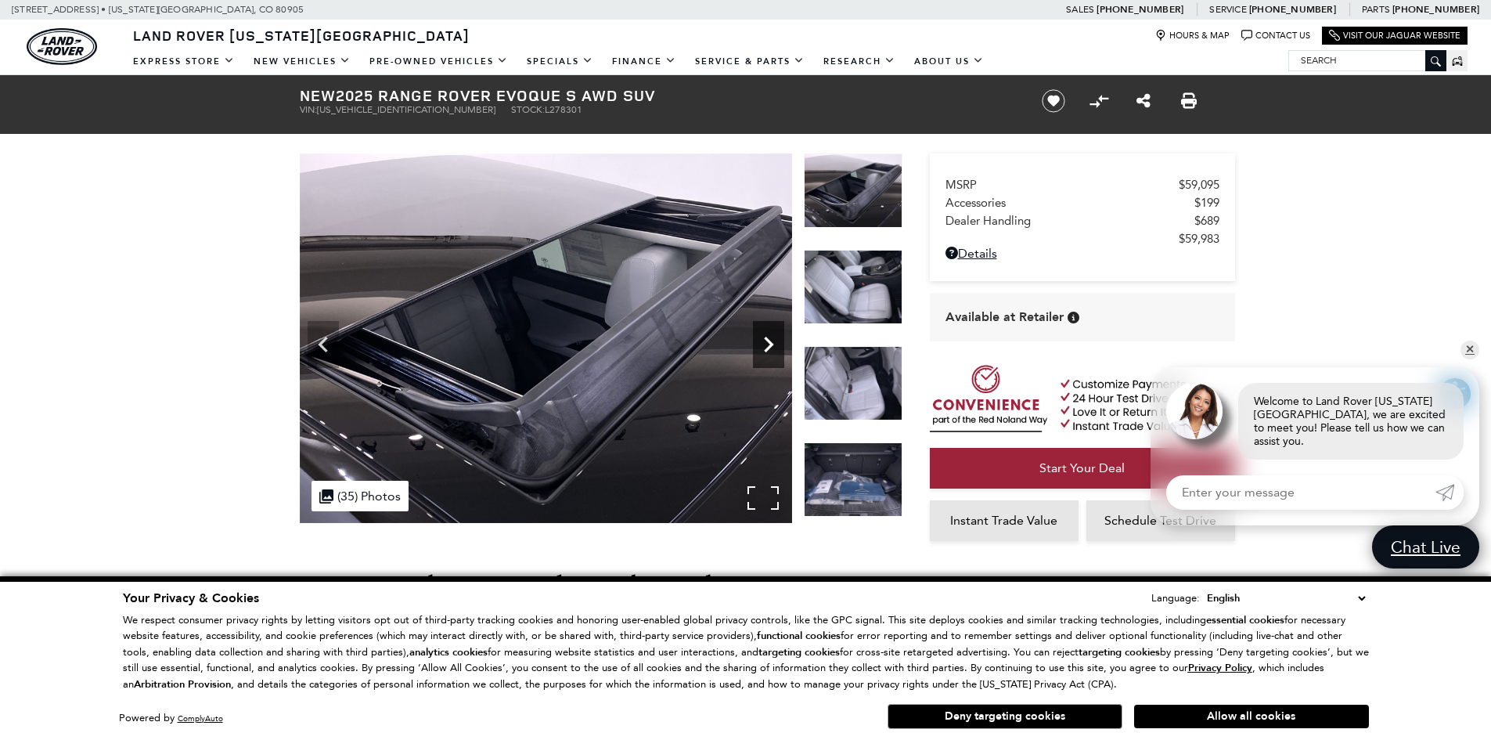
click at [767, 349] on icon "Next" at bounding box center [768, 345] width 9 height 16
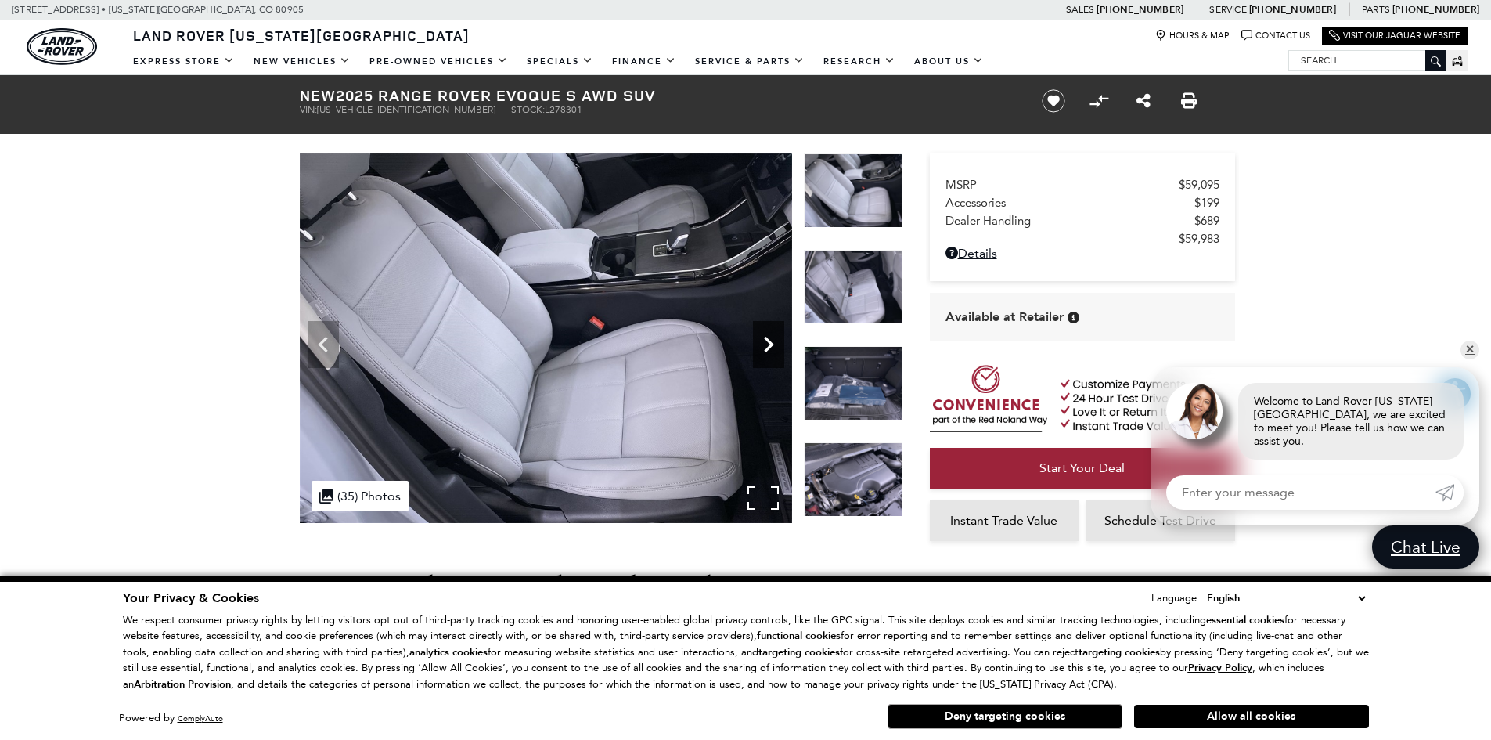
click at [772, 348] on icon "Next" at bounding box center [768, 344] width 31 height 31
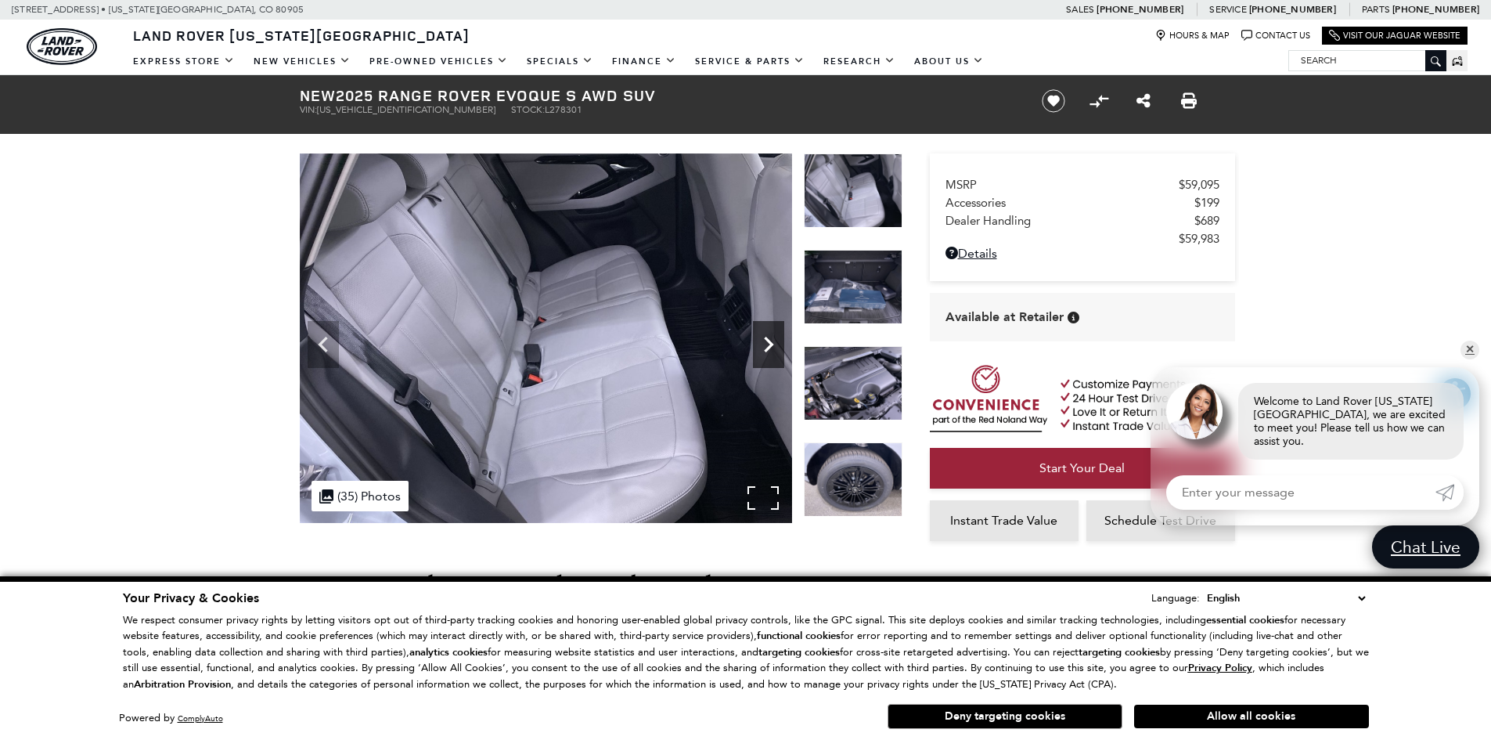
click at [772, 348] on icon "Next" at bounding box center [768, 344] width 31 height 31
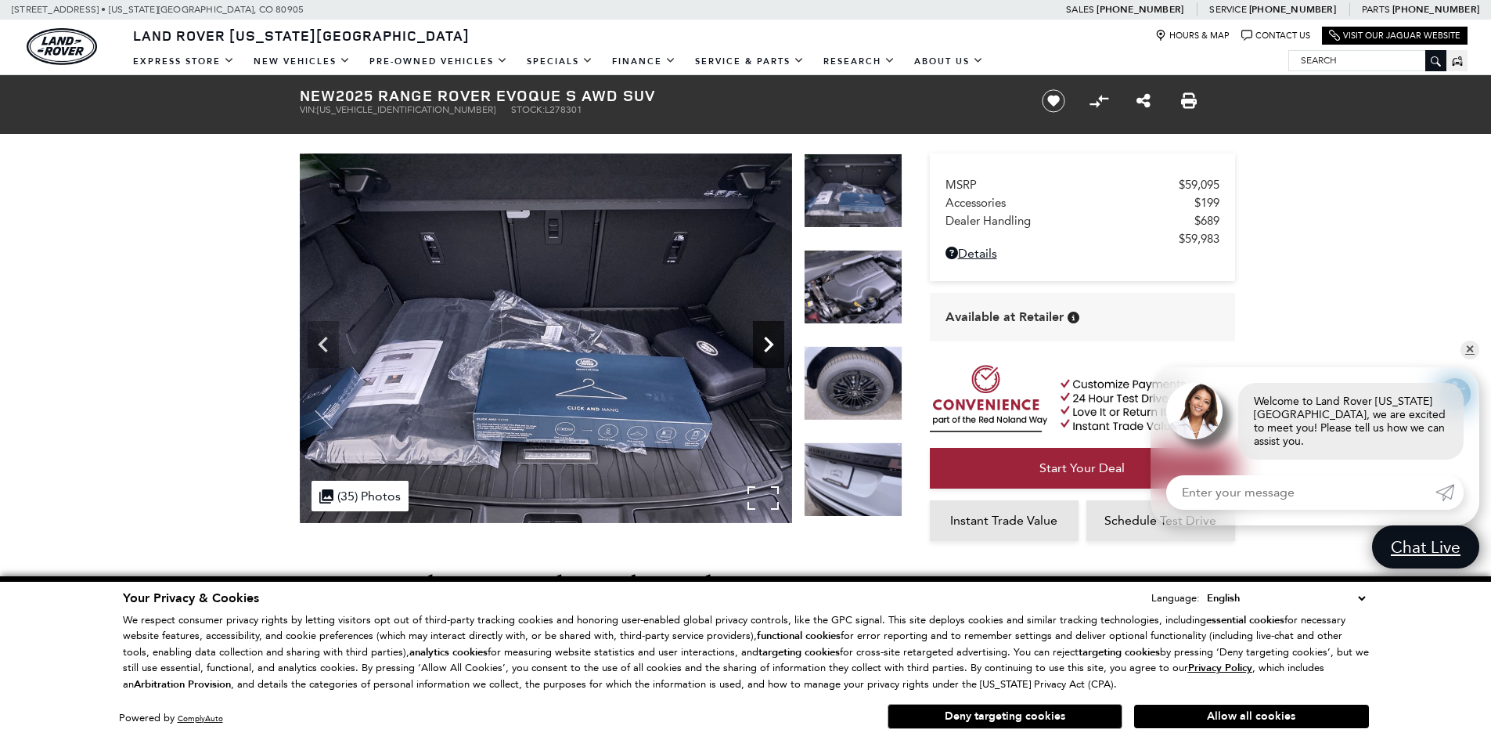
click at [772, 348] on icon "Next" at bounding box center [768, 344] width 31 height 31
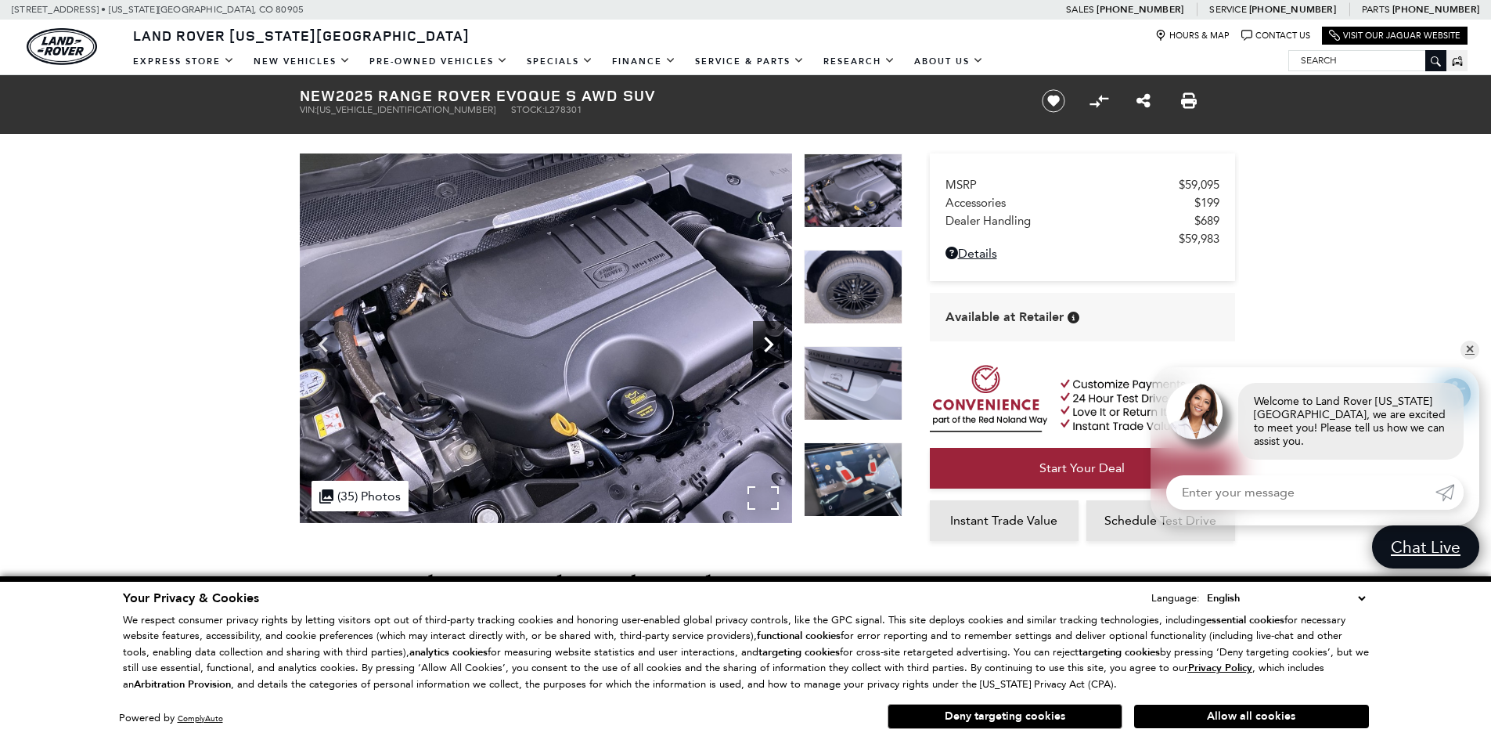
click at [772, 348] on icon "Next" at bounding box center [768, 344] width 31 height 31
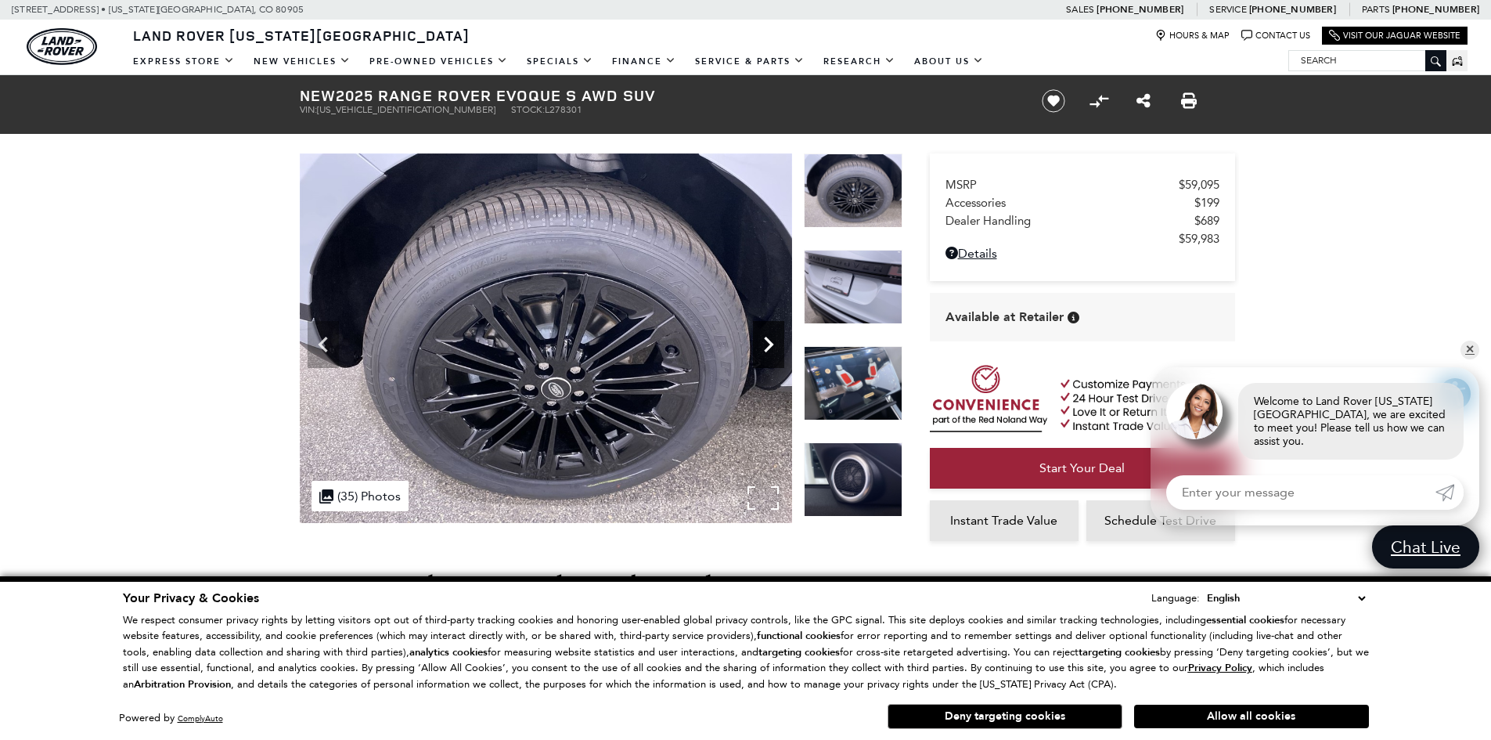
click at [772, 348] on icon "Next" at bounding box center [768, 344] width 31 height 31
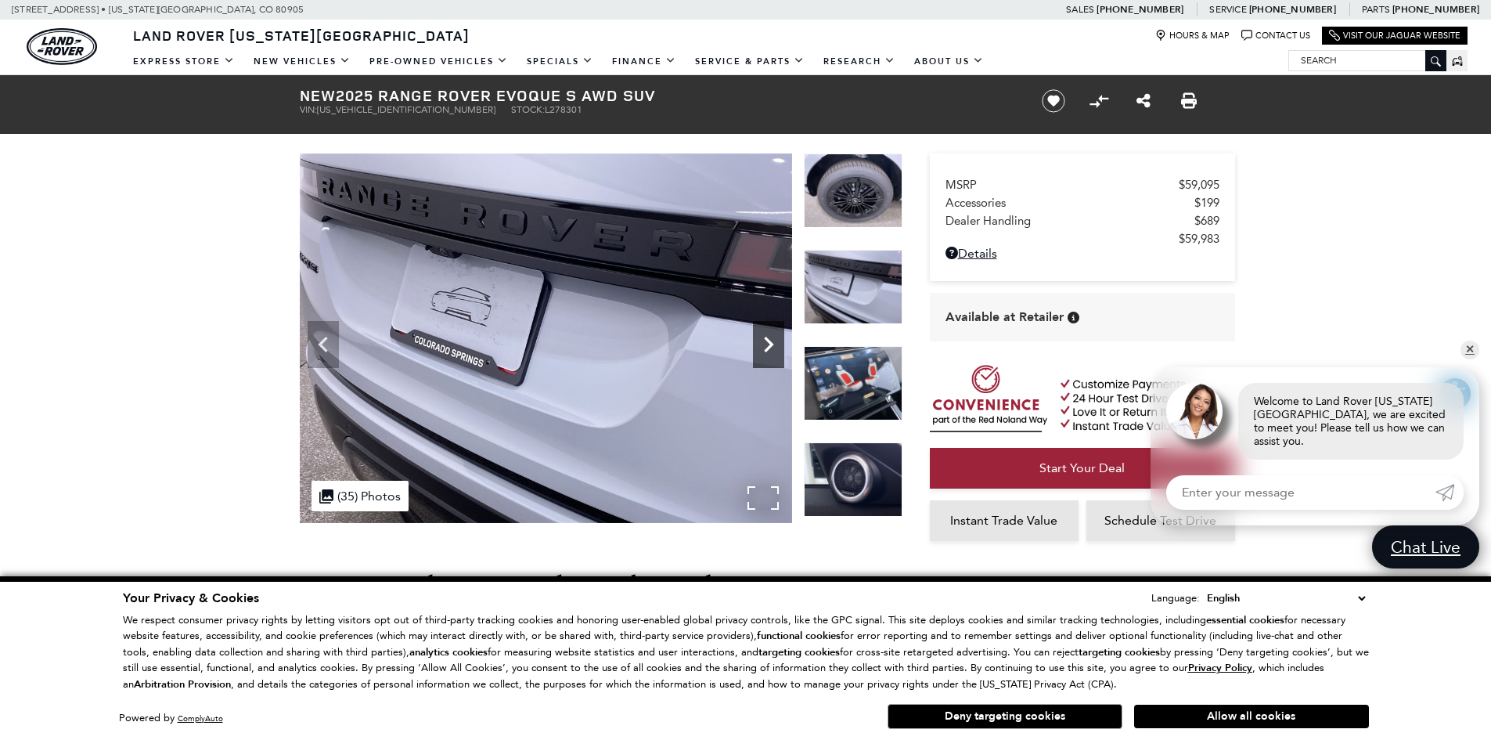
click at [772, 348] on icon "Next" at bounding box center [768, 344] width 31 height 31
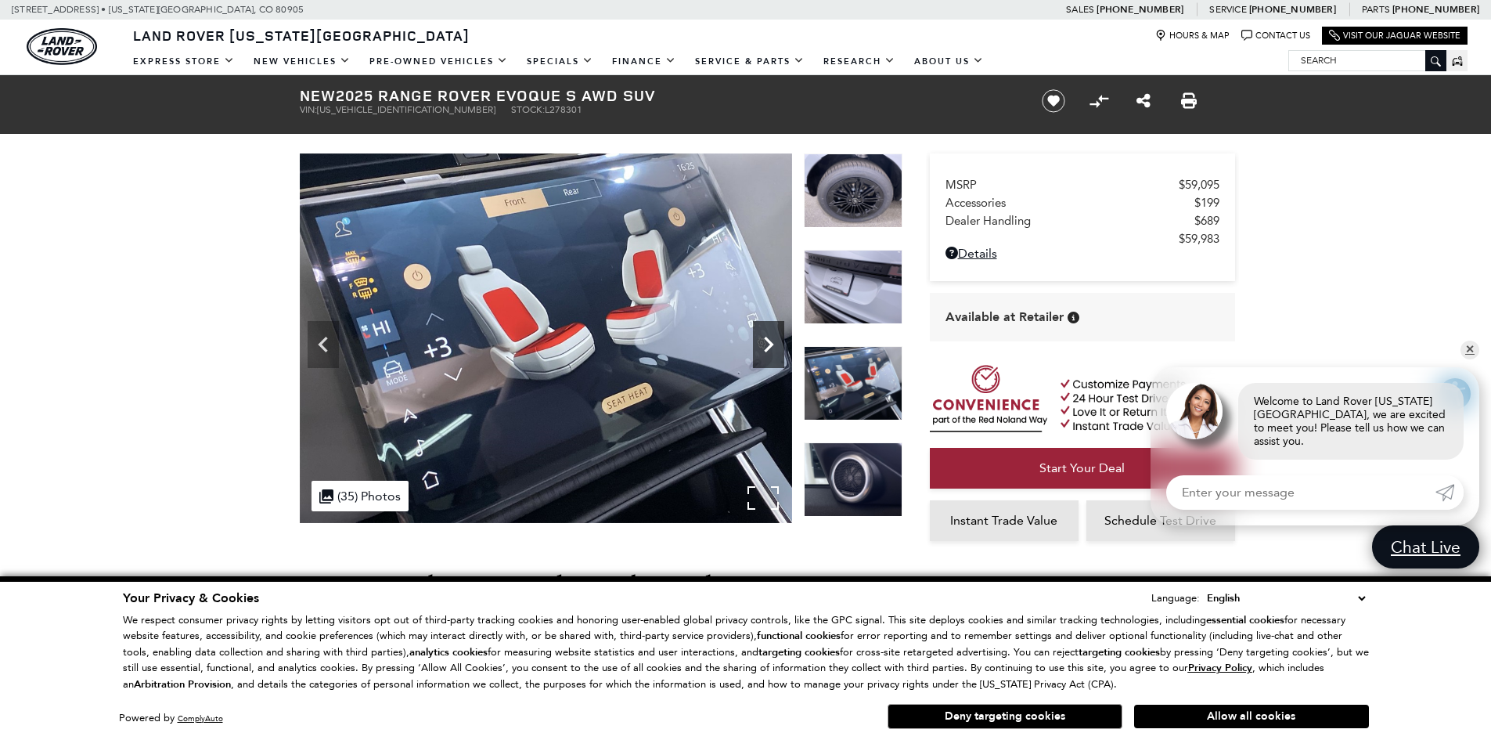
click at [772, 348] on icon "Next" at bounding box center [768, 344] width 31 height 31
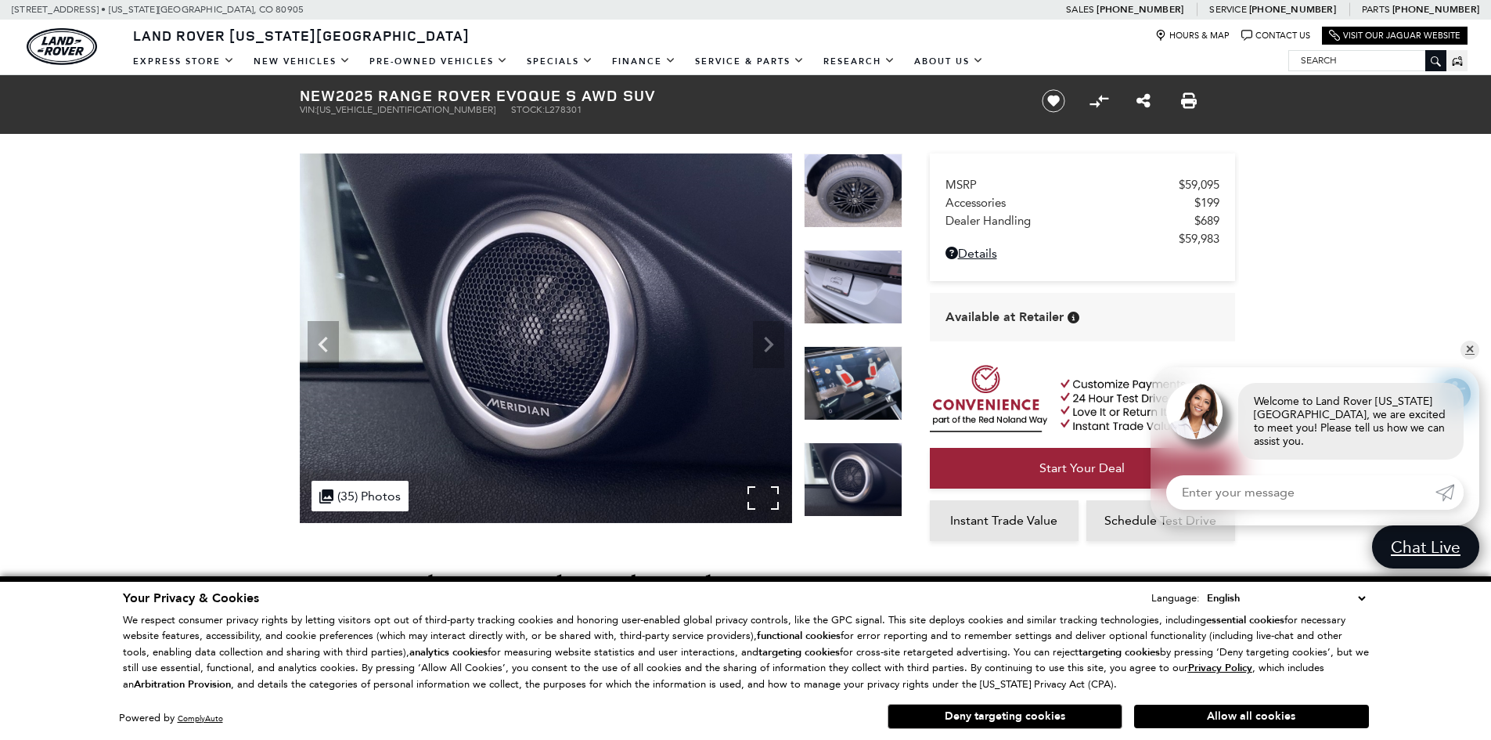
click at [772, 348] on img at bounding box center [546, 338] width 492 height 370
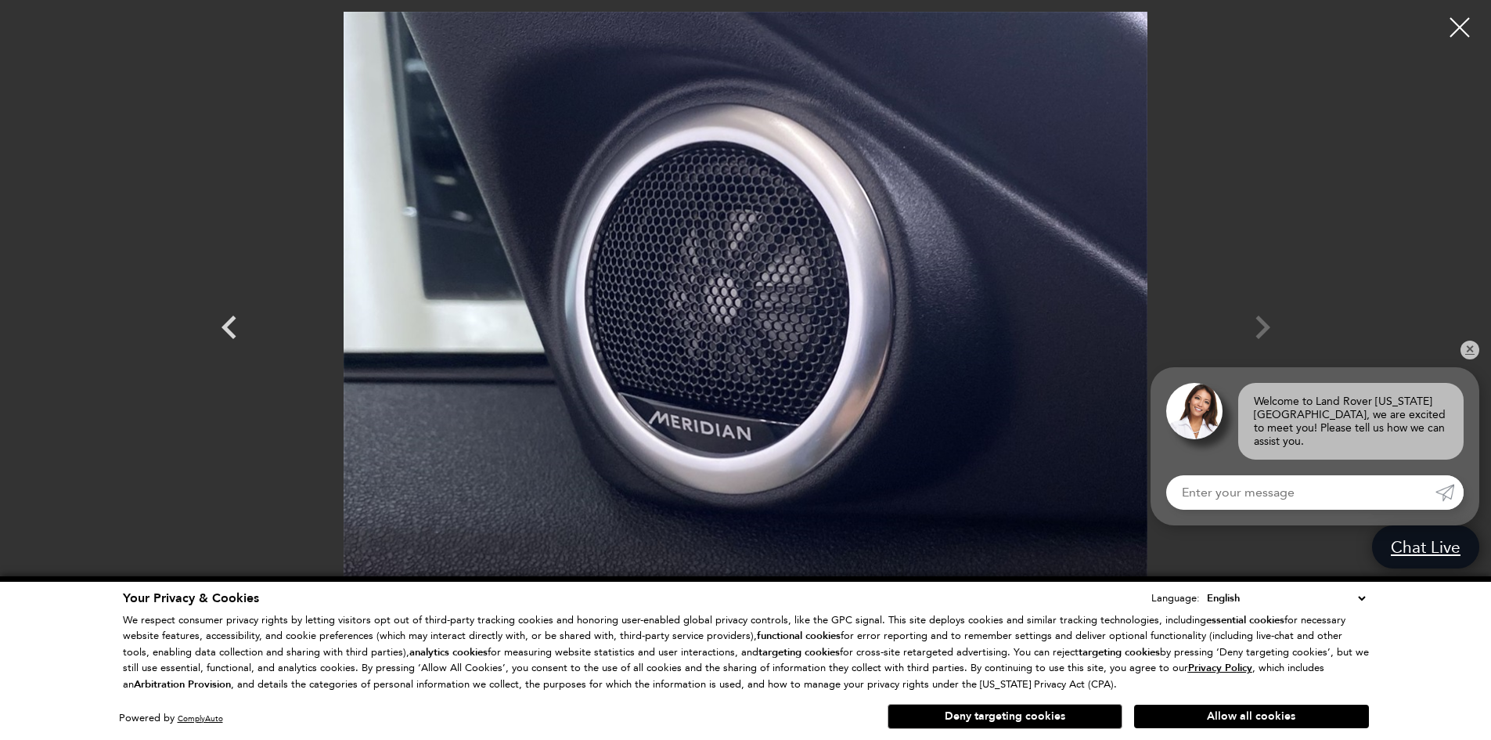
click at [1273, 331] on div at bounding box center [746, 313] width 1096 height 603
click at [1290, 331] on div at bounding box center [746, 313] width 1096 height 603
click at [1262, 326] on div at bounding box center [746, 313] width 1096 height 603
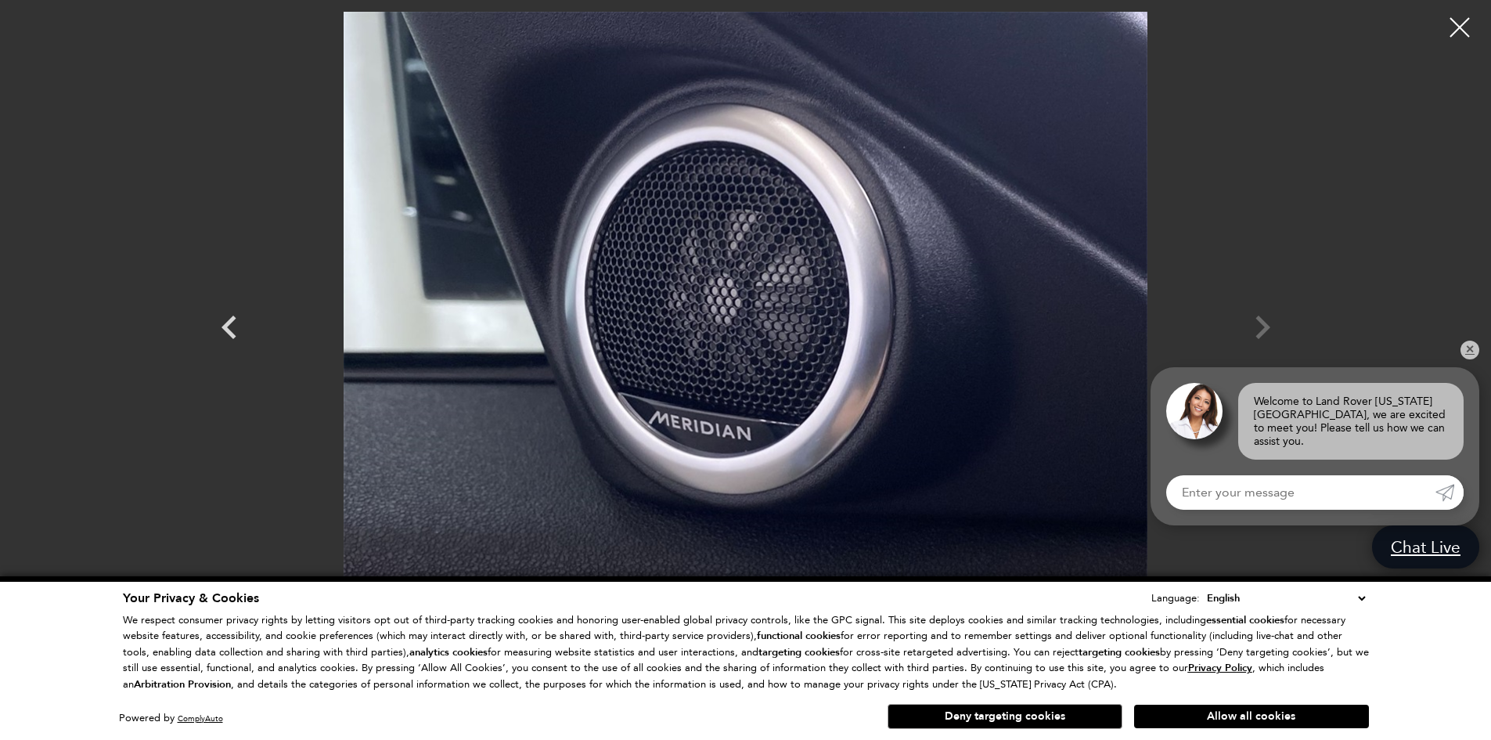
click at [1252, 330] on div at bounding box center [746, 313] width 1096 height 603
click at [235, 319] on icon "Previous" at bounding box center [229, 327] width 15 height 23
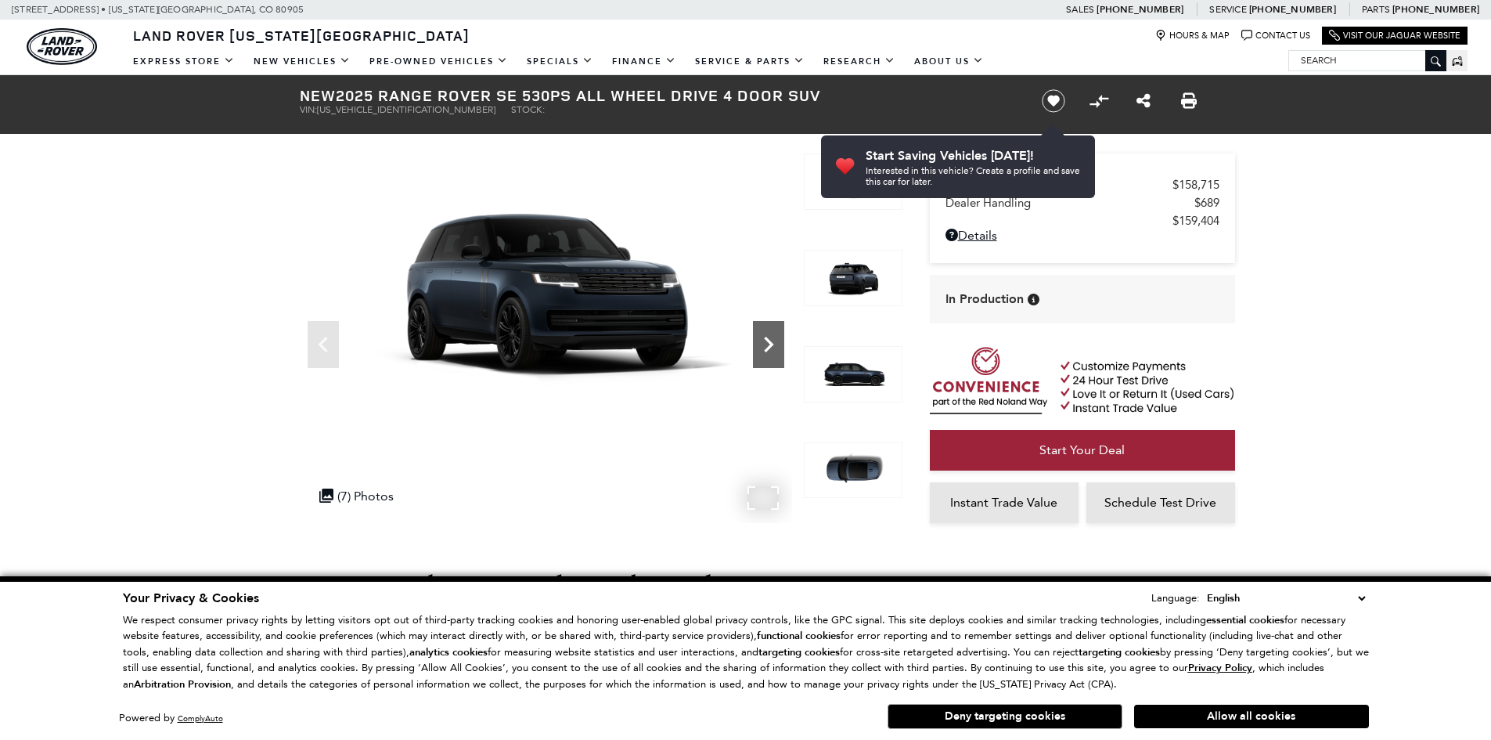
click at [759, 339] on icon "Next" at bounding box center [768, 344] width 31 height 31
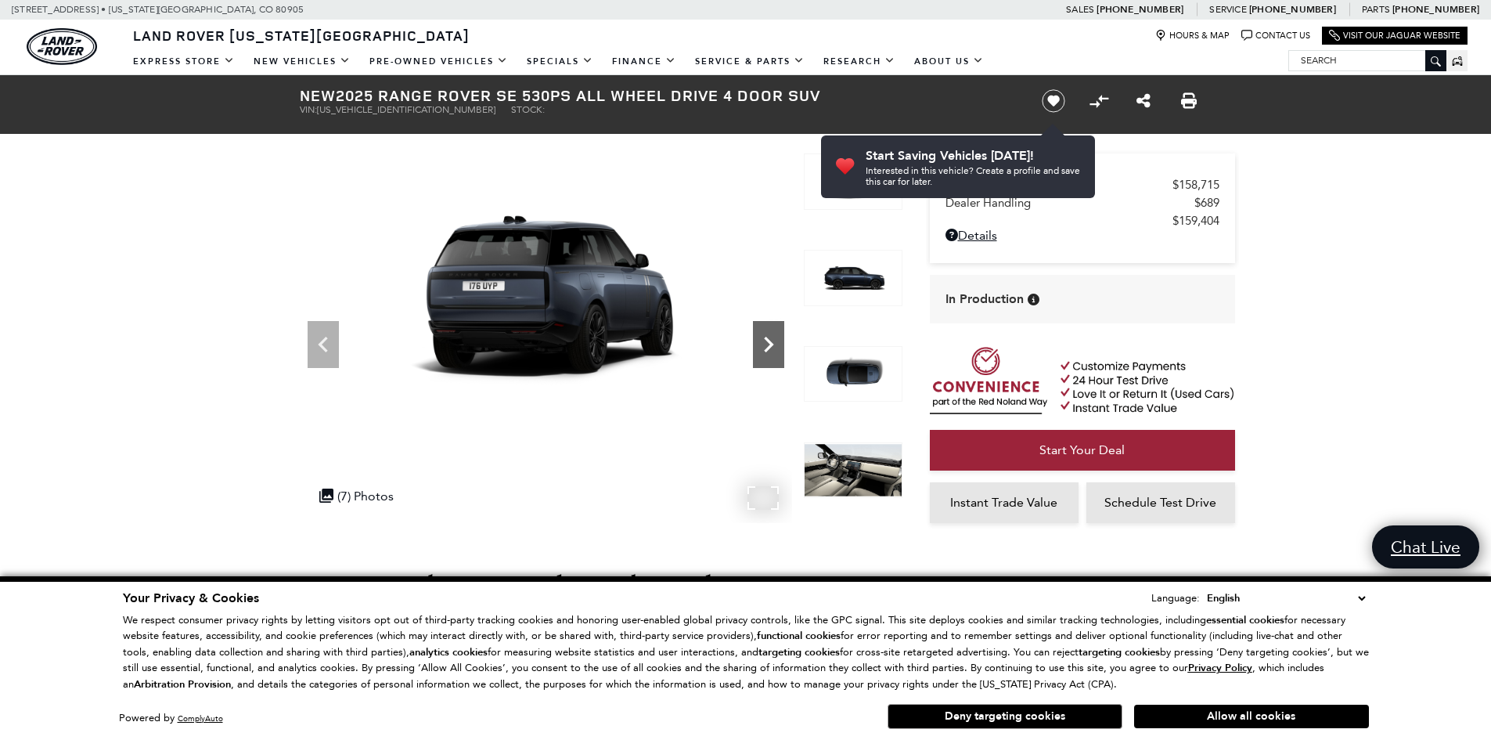
click at [759, 339] on icon "Next" at bounding box center [768, 344] width 31 height 31
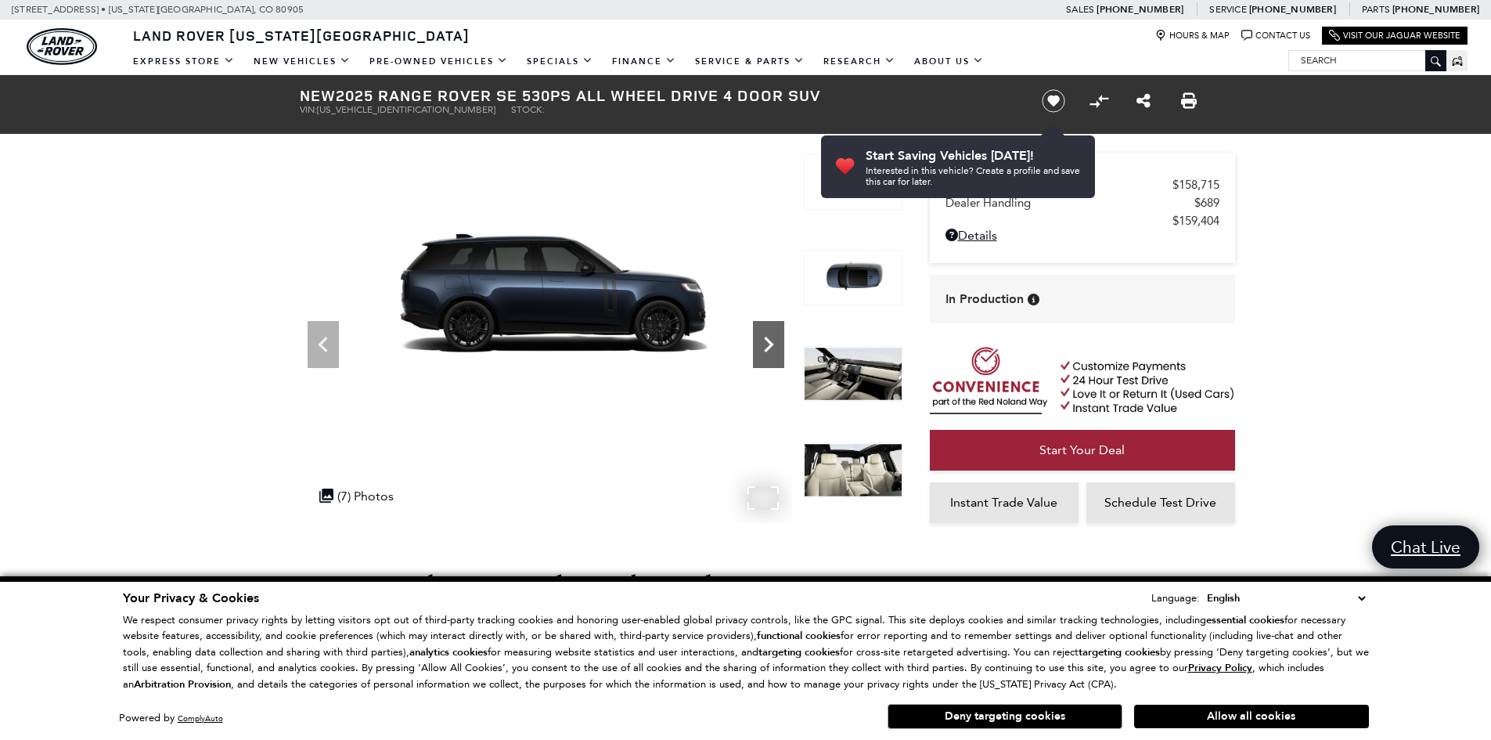
click at [759, 339] on icon "Next" at bounding box center [768, 344] width 31 height 31
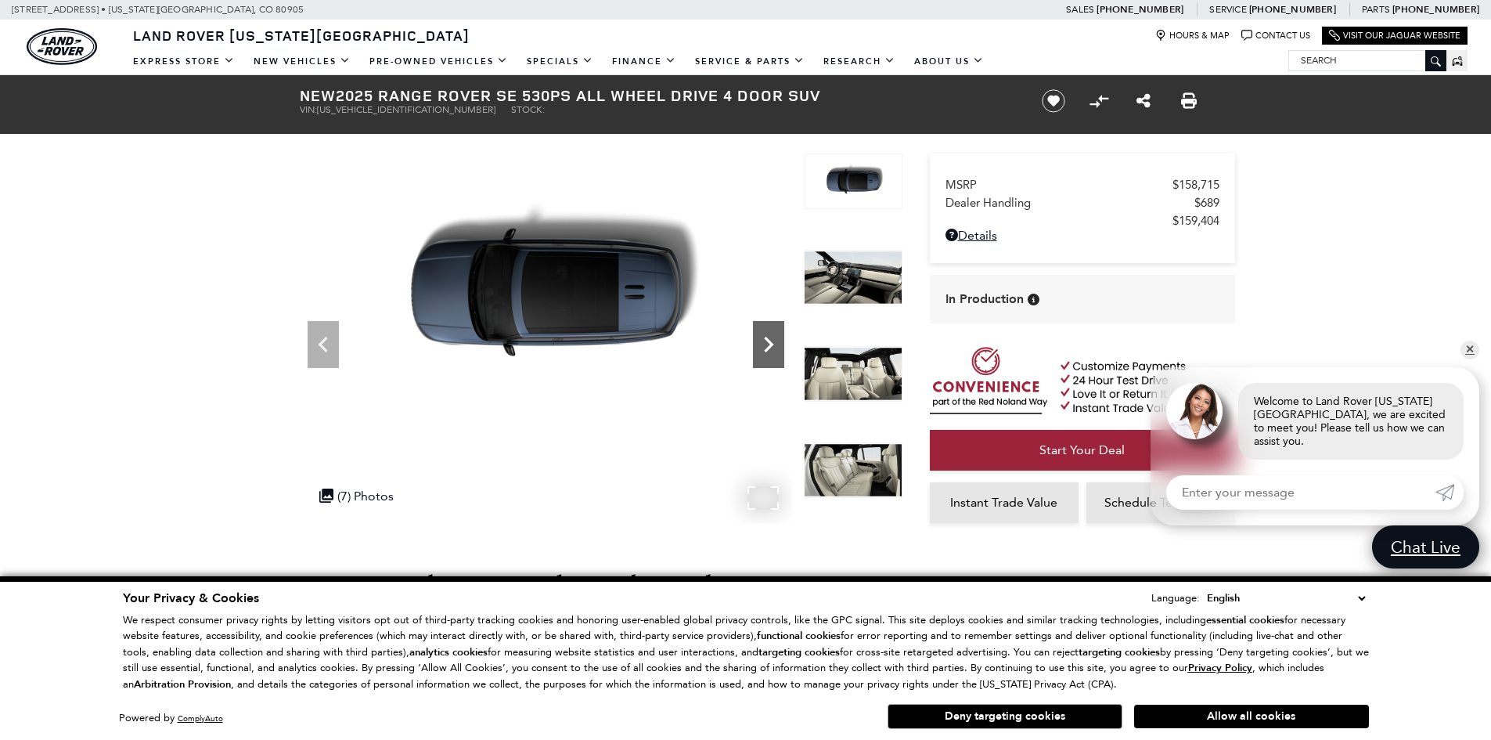
click at [780, 356] on icon "Next" at bounding box center [768, 344] width 31 height 31
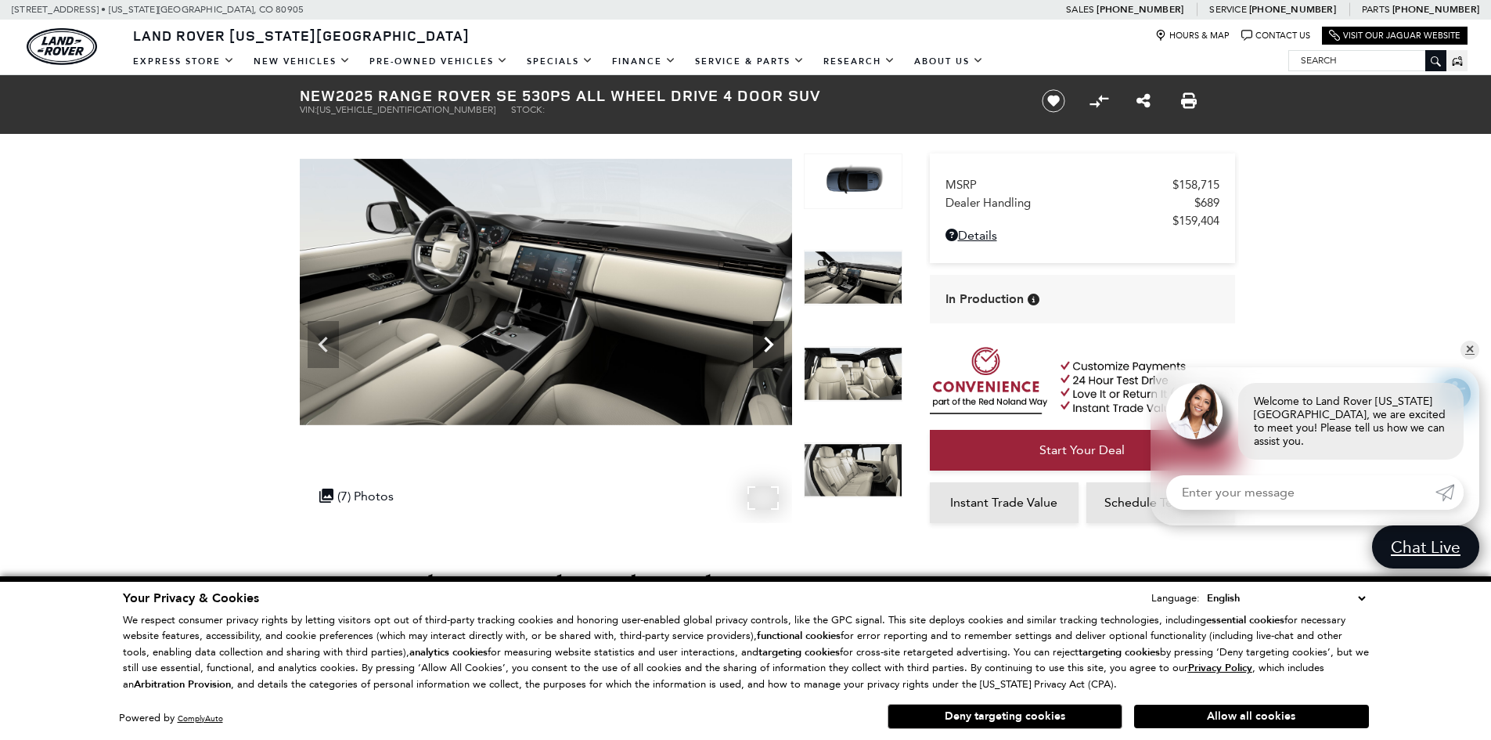
click at [777, 352] on icon "Next" at bounding box center [768, 344] width 31 height 31
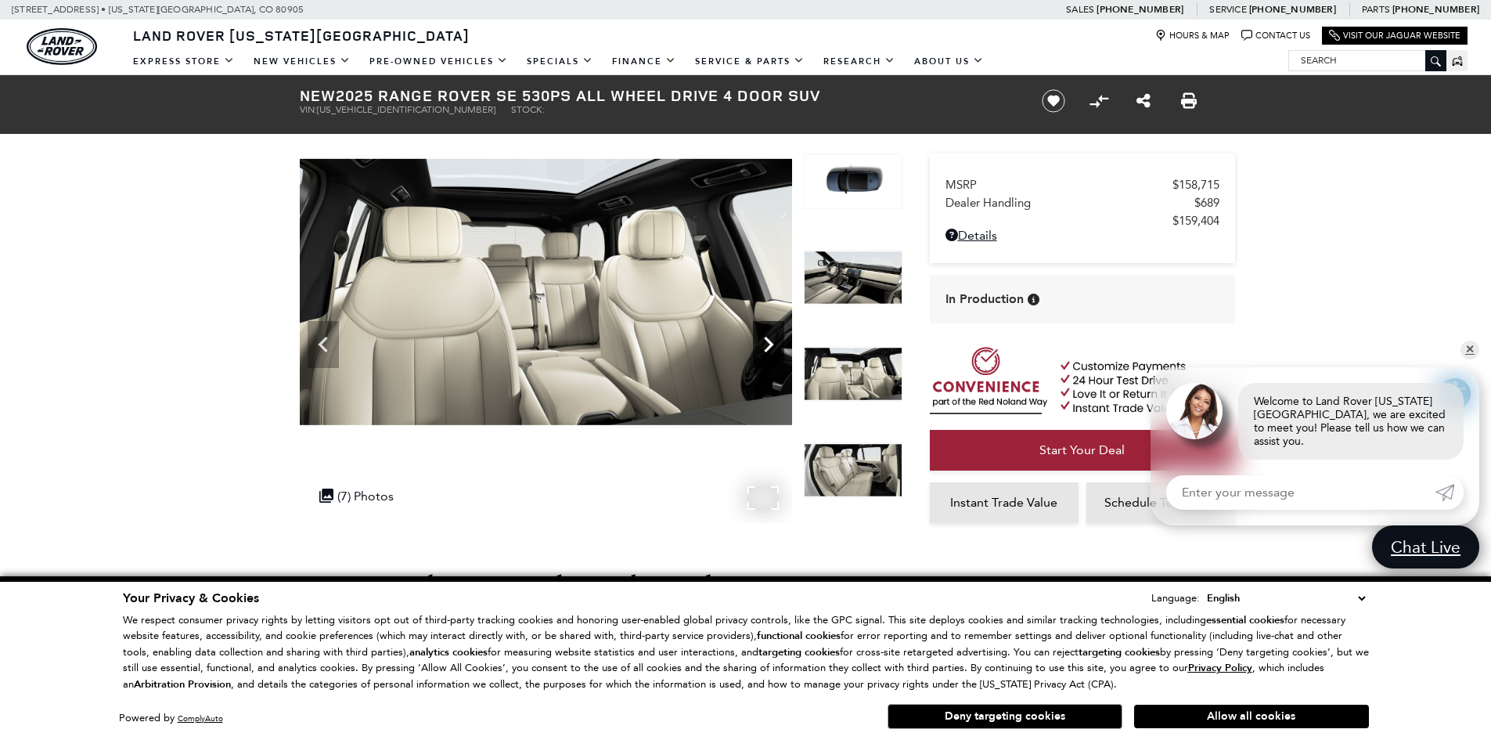
click at [770, 345] on icon "Next" at bounding box center [768, 345] width 9 height 16
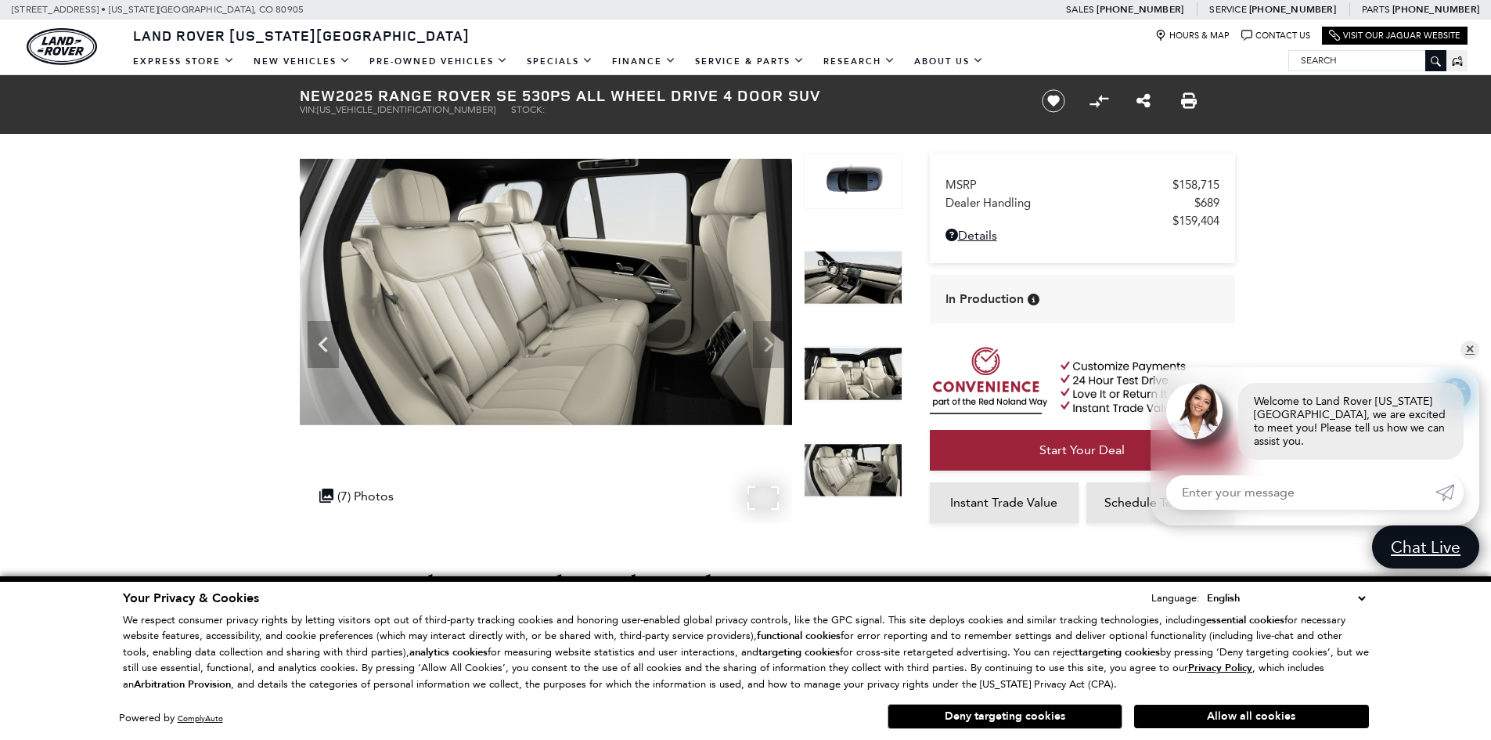
click at [770, 345] on img at bounding box center [546, 291] width 492 height 277
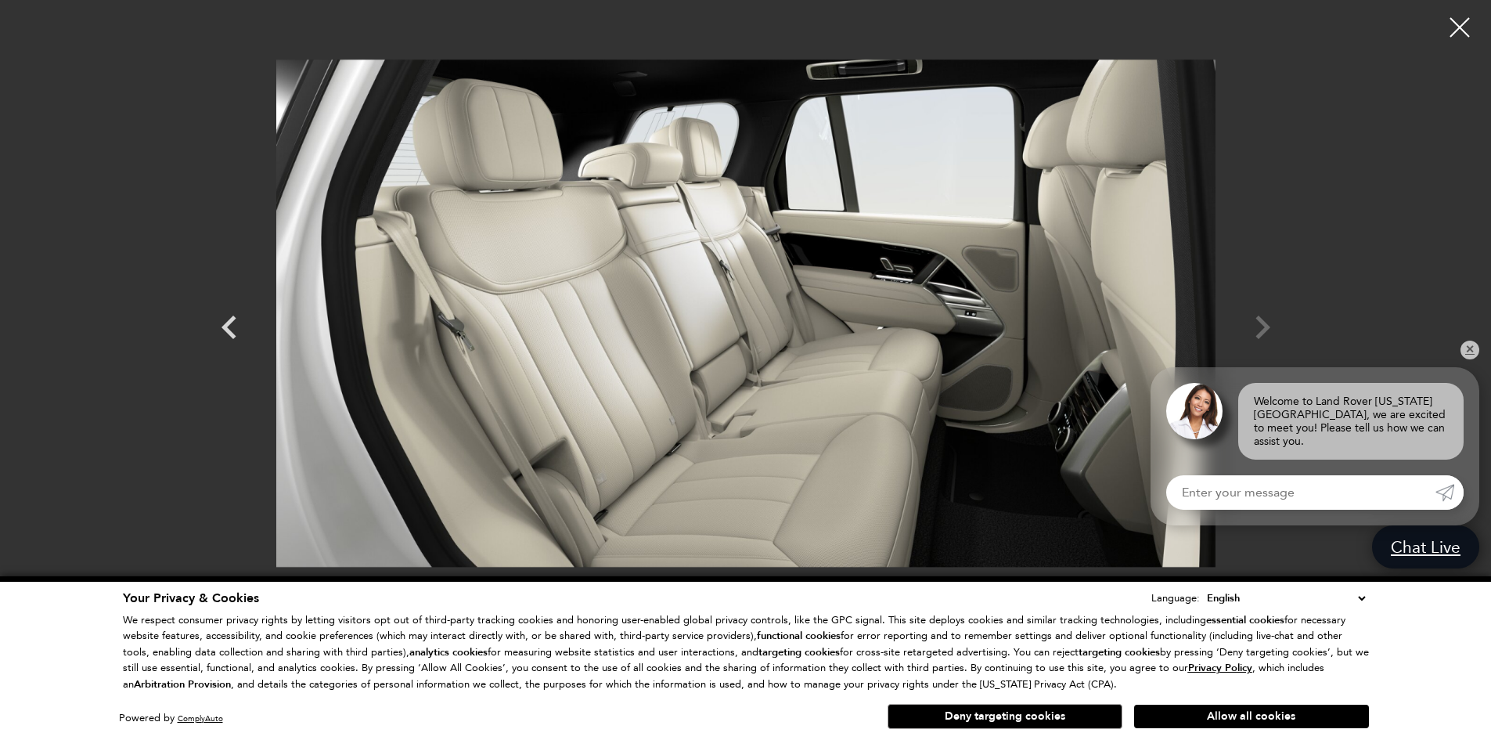
click at [1261, 330] on div at bounding box center [746, 313] width 1096 height 603
click at [1261, 325] on div at bounding box center [746, 313] width 1096 height 603
click at [239, 330] on icon "Previous" at bounding box center [229, 327] width 47 height 47
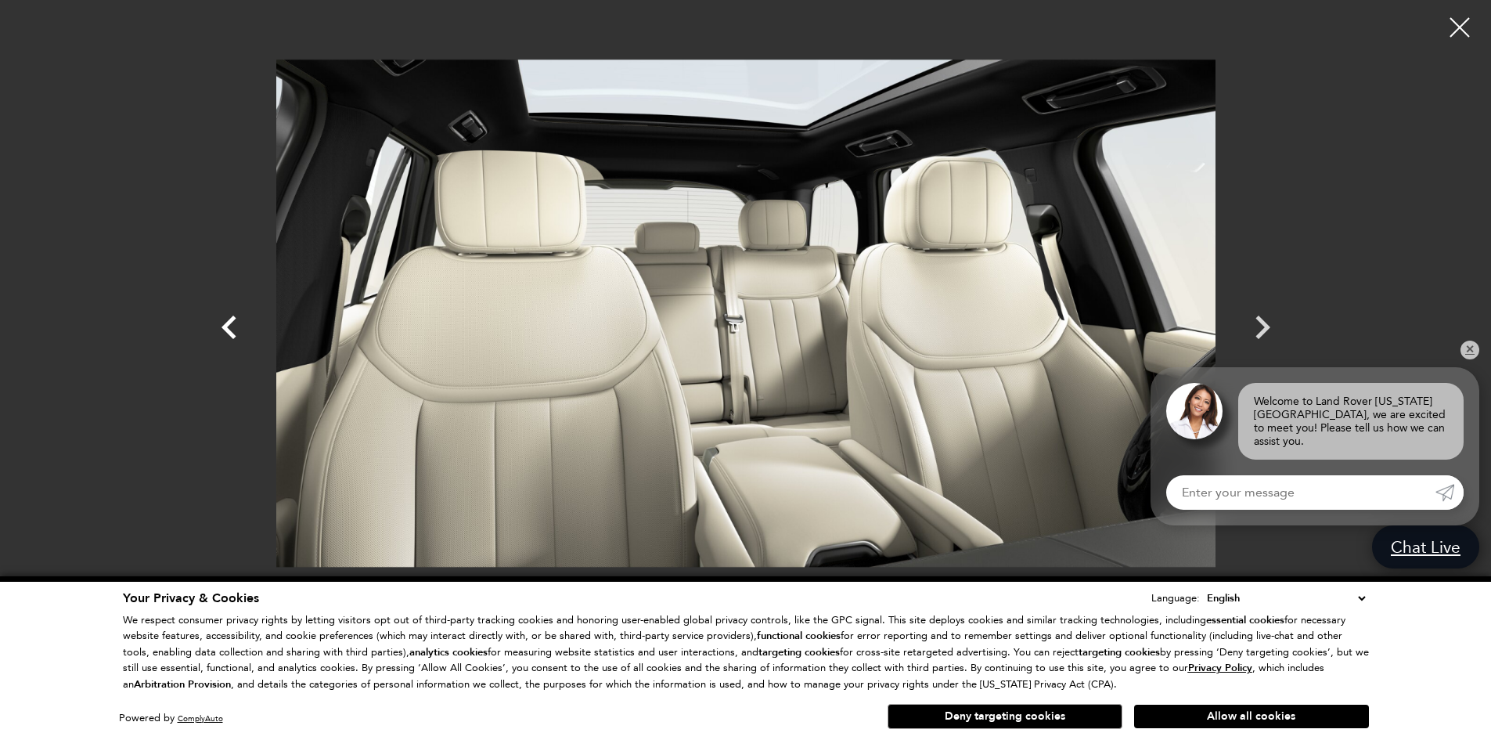
click at [239, 330] on icon "Previous" at bounding box center [229, 327] width 47 height 47
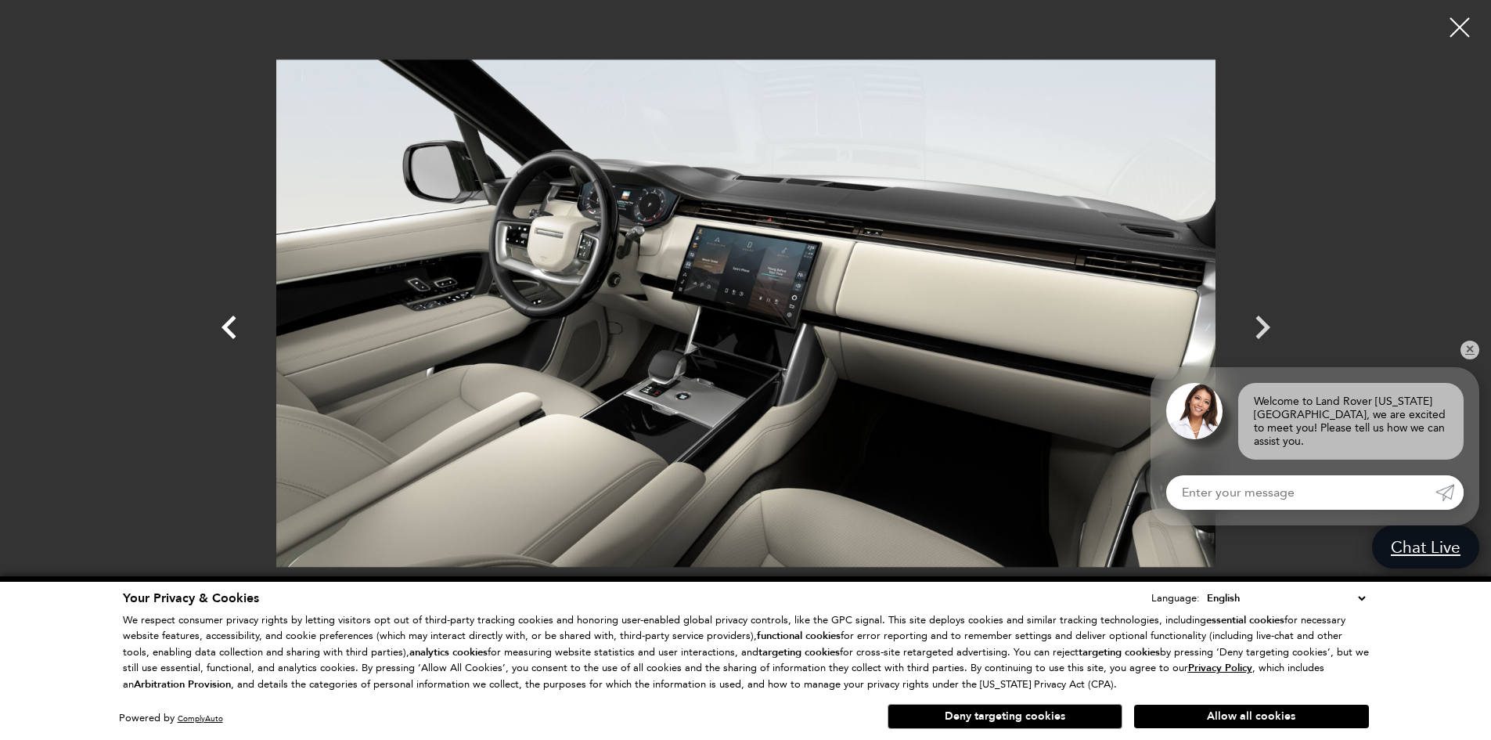
click at [239, 330] on icon "Previous" at bounding box center [229, 327] width 47 height 47
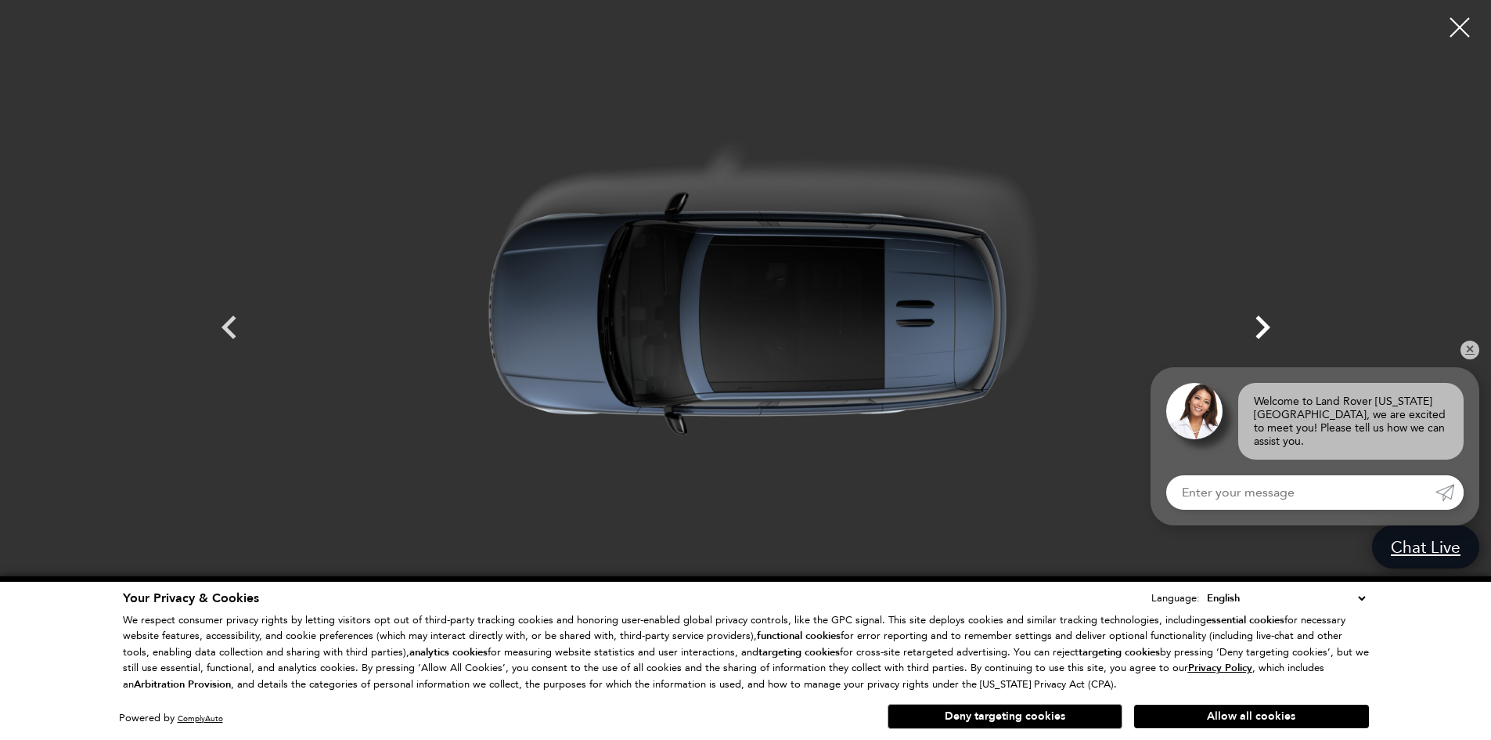
click at [1253, 330] on icon "Next" at bounding box center [1262, 327] width 47 height 47
